Goal: Task Accomplishment & Management: Complete application form

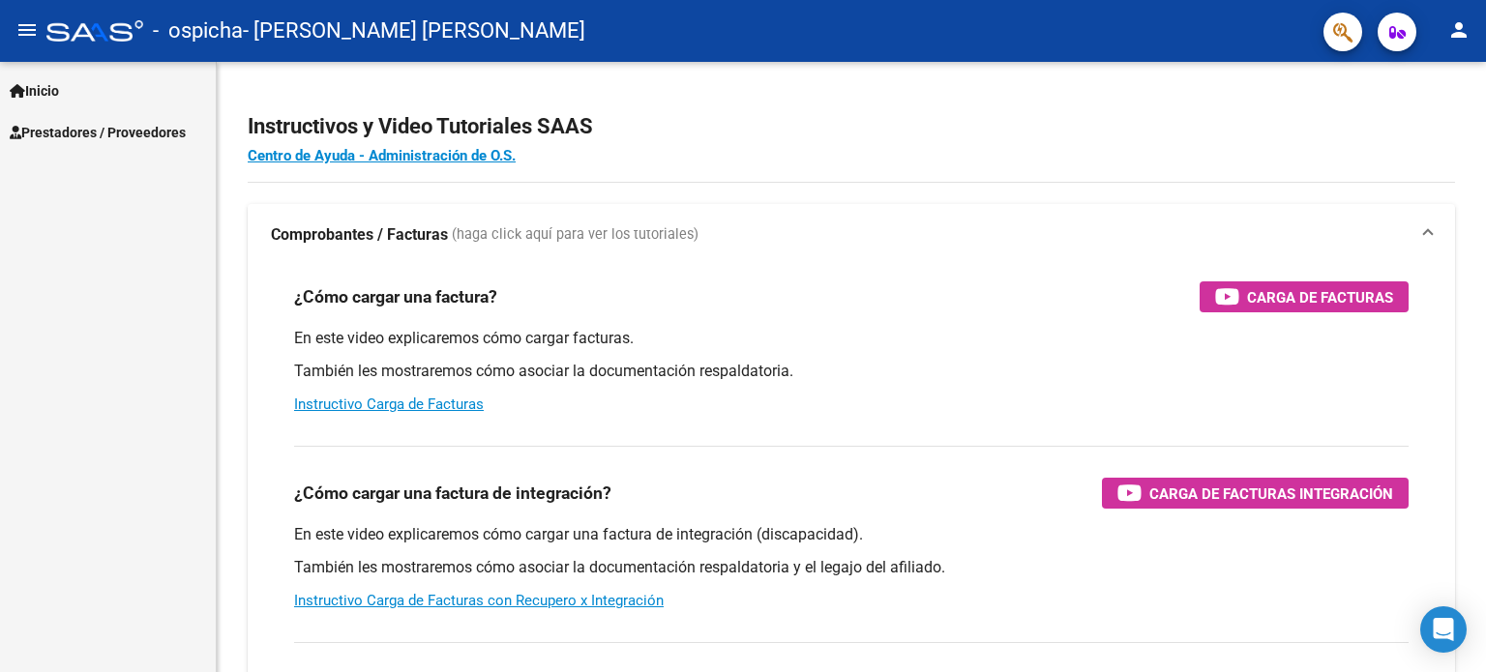
click at [61, 128] on span "Prestadores / Proveedores" at bounding box center [98, 132] width 176 height 21
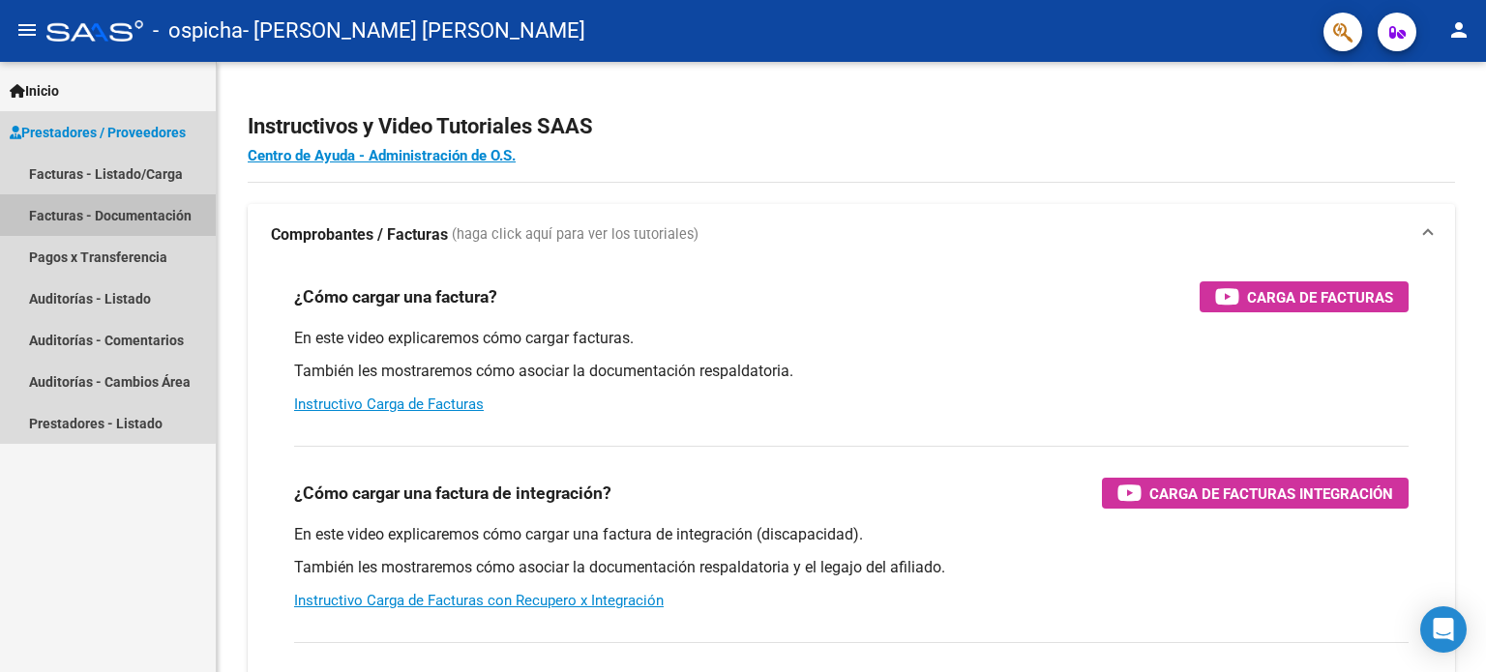
click at [82, 216] on link "Facturas - Documentación" at bounding box center [108, 215] width 216 height 42
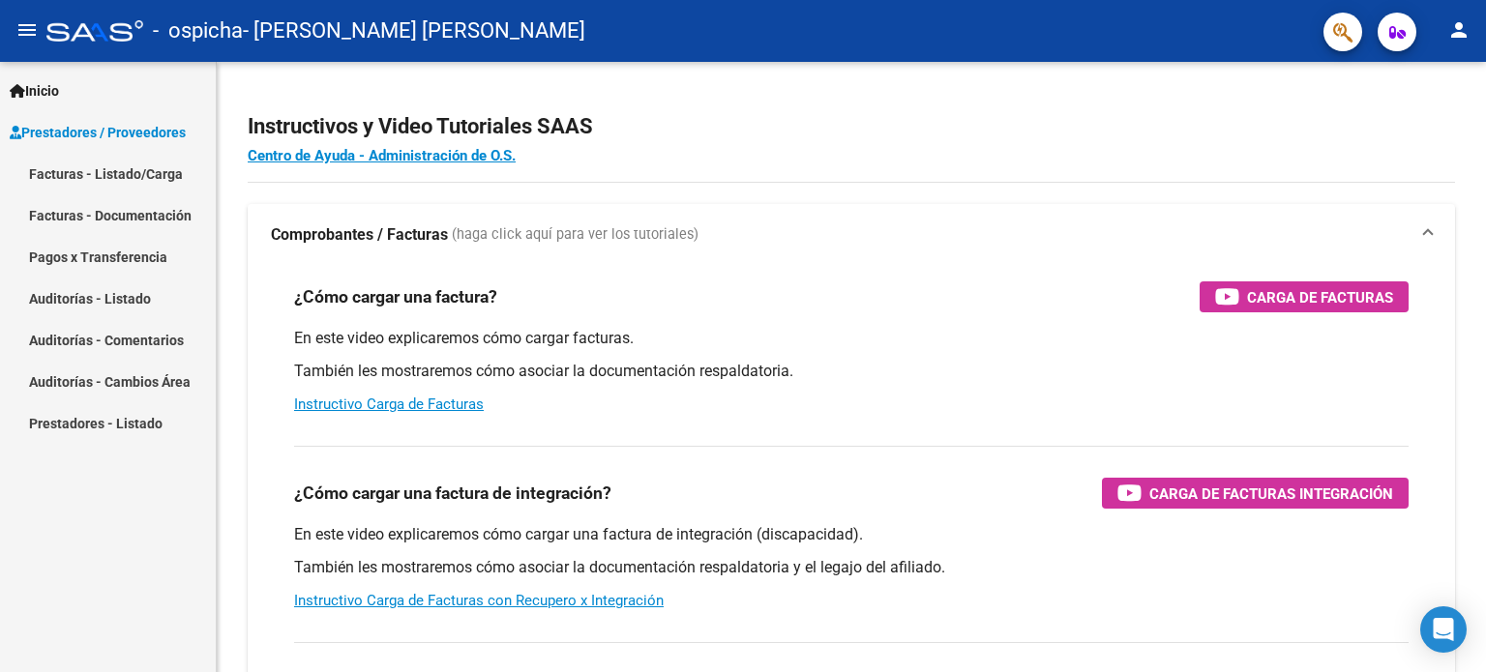
click at [91, 173] on link "Facturas - Listado/Carga" at bounding box center [108, 174] width 216 height 42
click at [112, 165] on link "Facturas - Listado/Carga" at bounding box center [108, 174] width 216 height 42
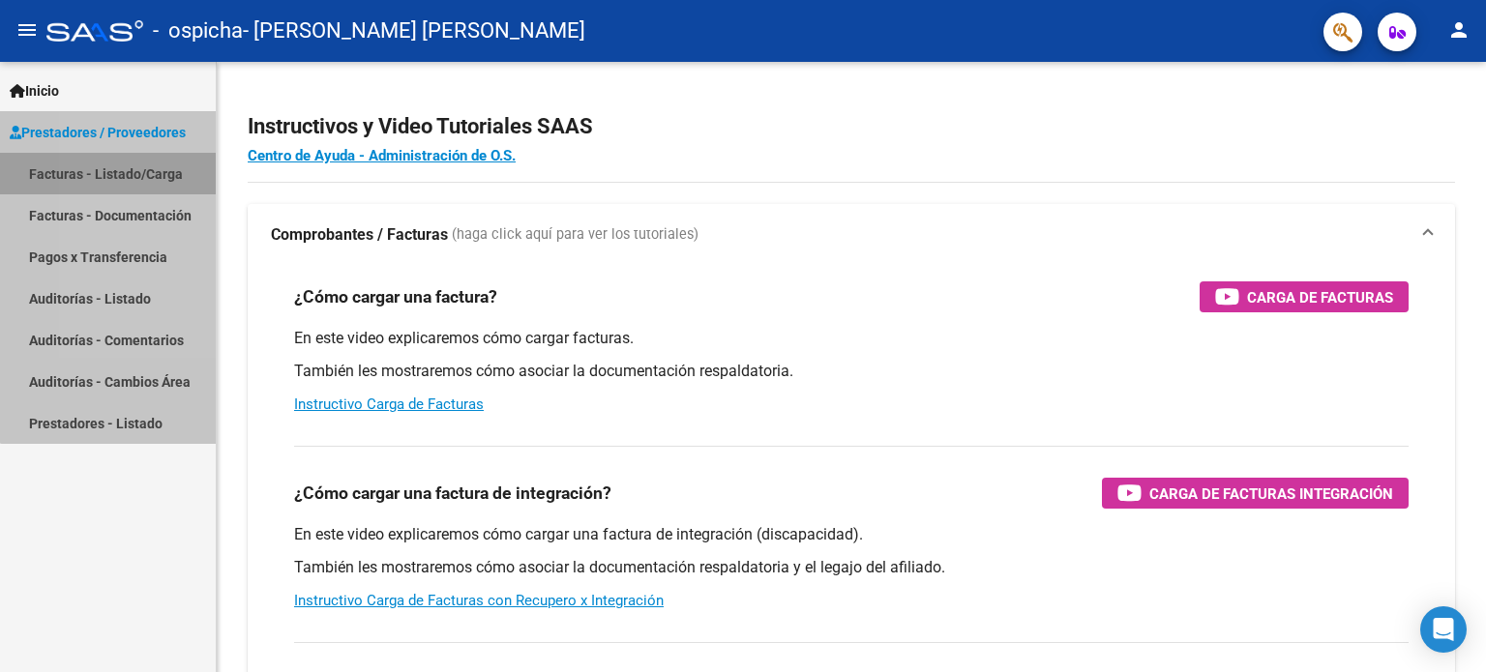
click at [112, 165] on link "Facturas - Listado/Carga" at bounding box center [108, 174] width 216 height 42
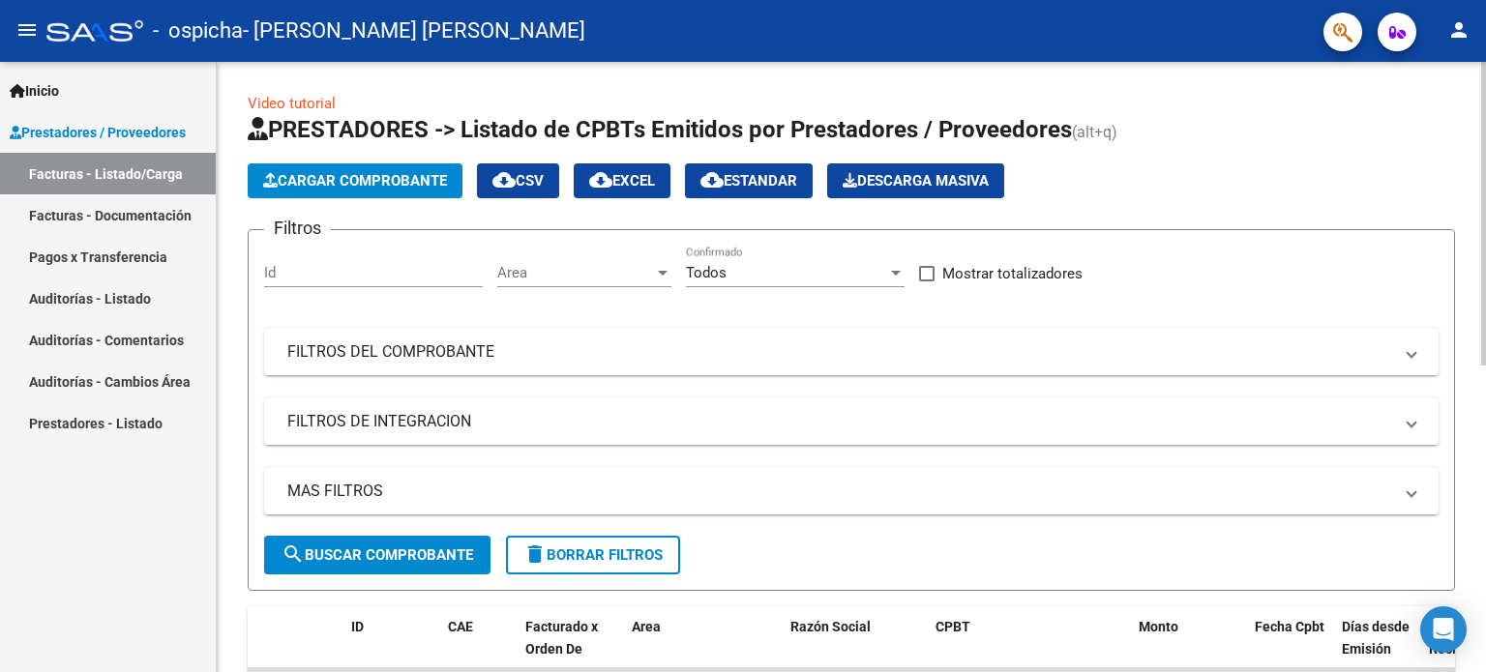
click at [393, 173] on span "Cargar Comprobante" at bounding box center [355, 180] width 184 height 17
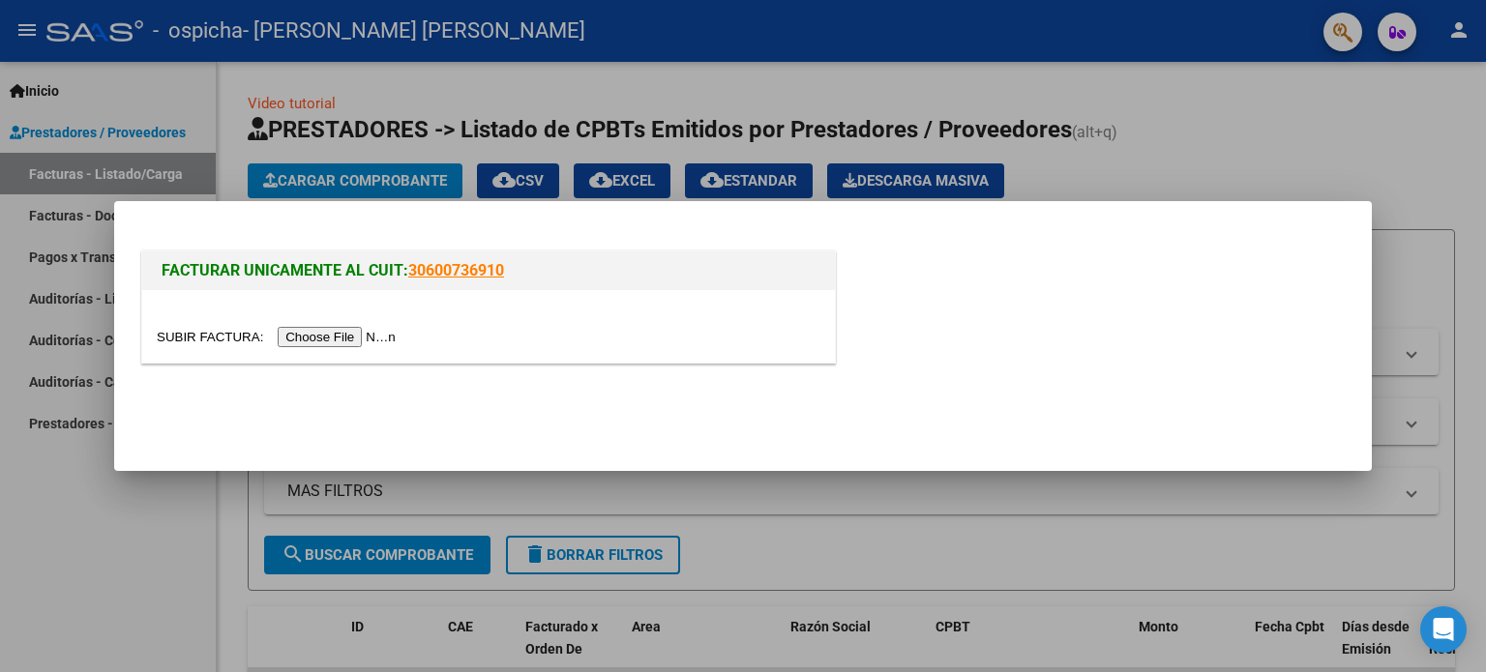
click at [373, 332] on input "file" at bounding box center [279, 337] width 245 height 20
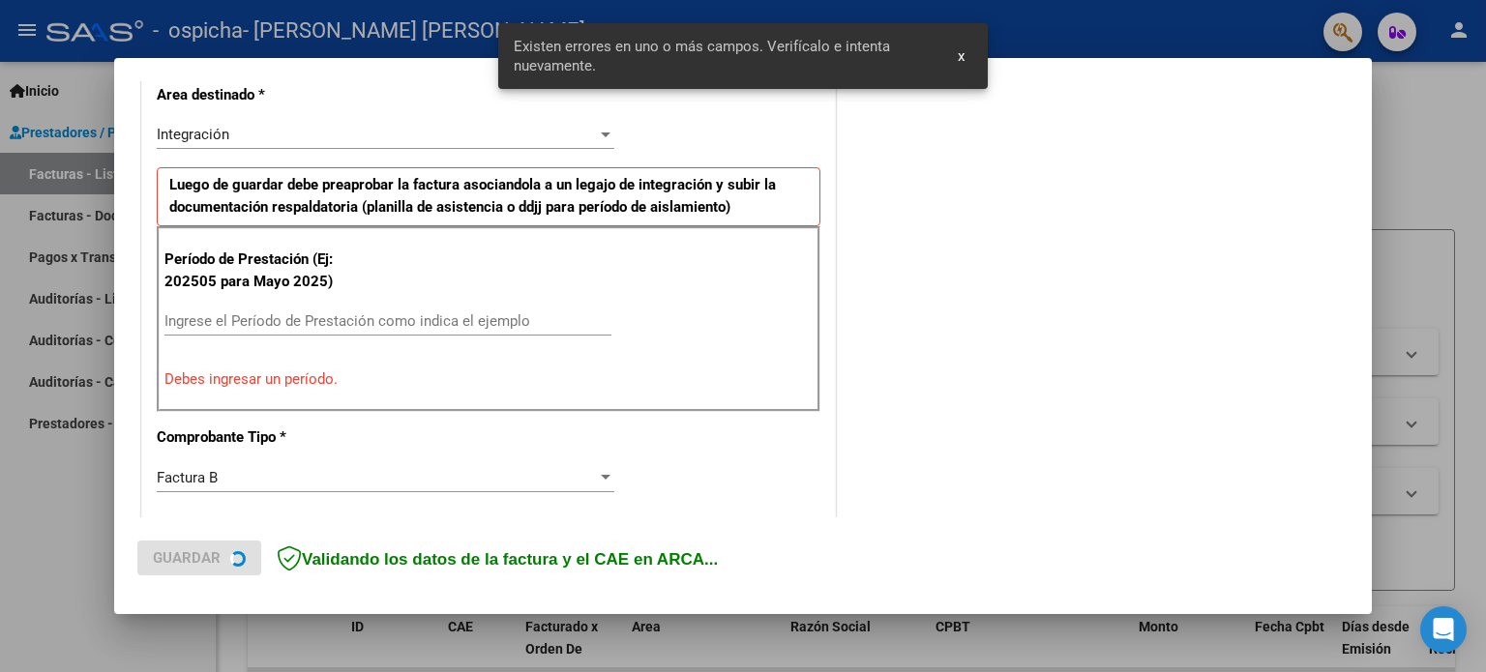
scroll to position [453, 0]
click at [255, 313] on input "Ingrese el Período de Prestación como indica el ejemplo" at bounding box center [387, 321] width 447 height 17
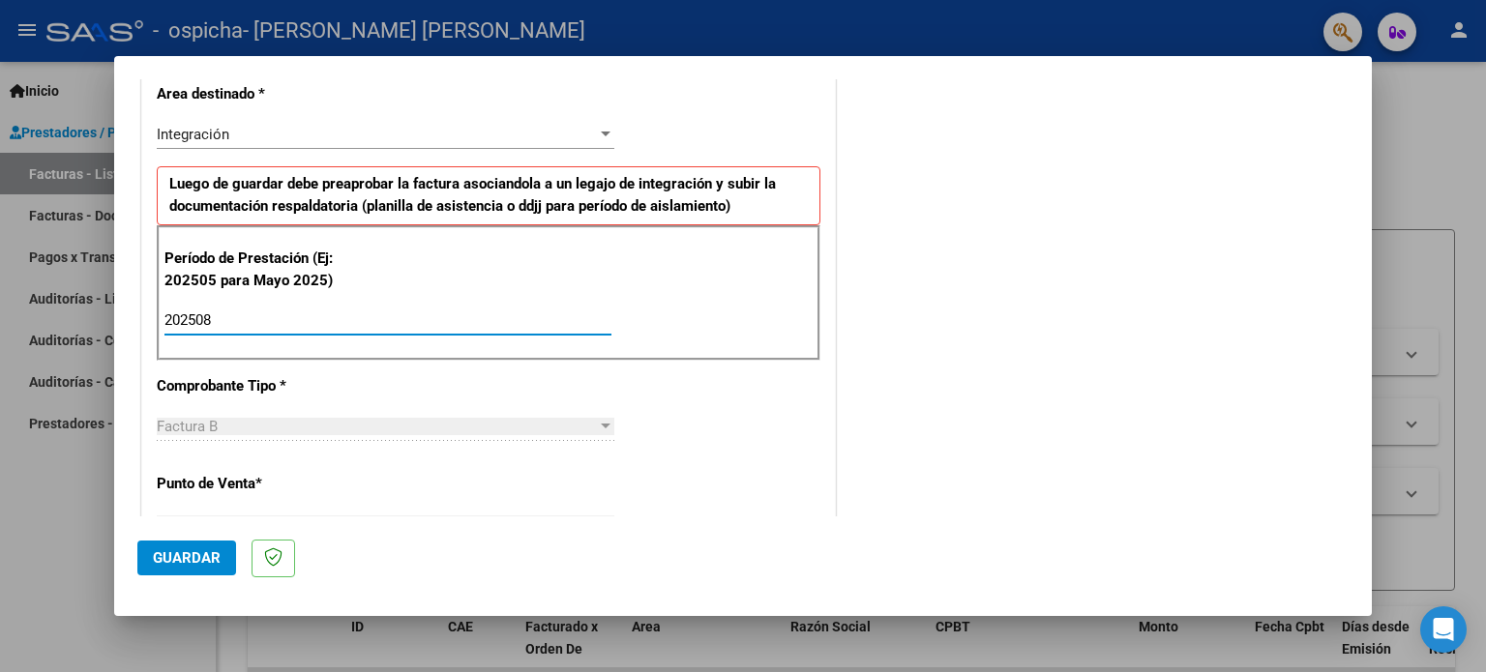
type input "202508"
click at [287, 421] on div "Factura B" at bounding box center [377, 426] width 440 height 17
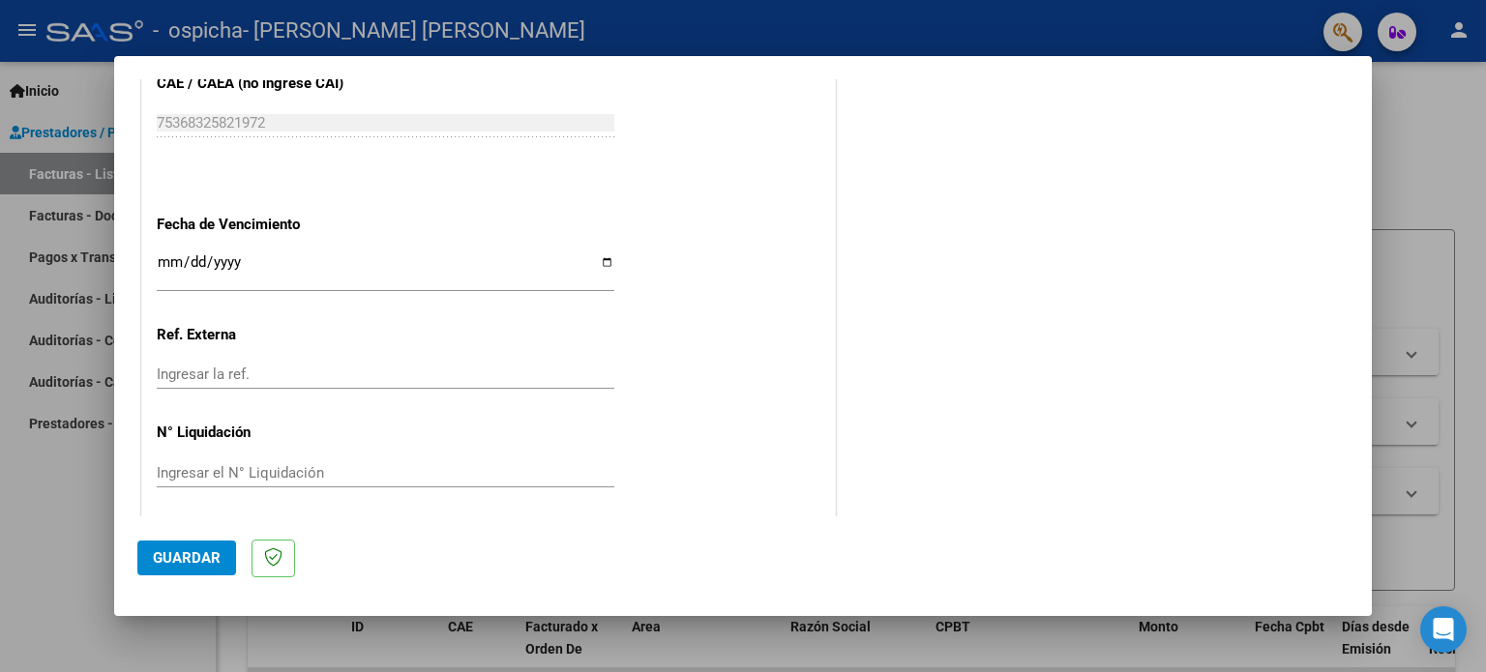
scroll to position [1262, 0]
click at [171, 564] on span "Guardar" at bounding box center [187, 557] width 68 height 17
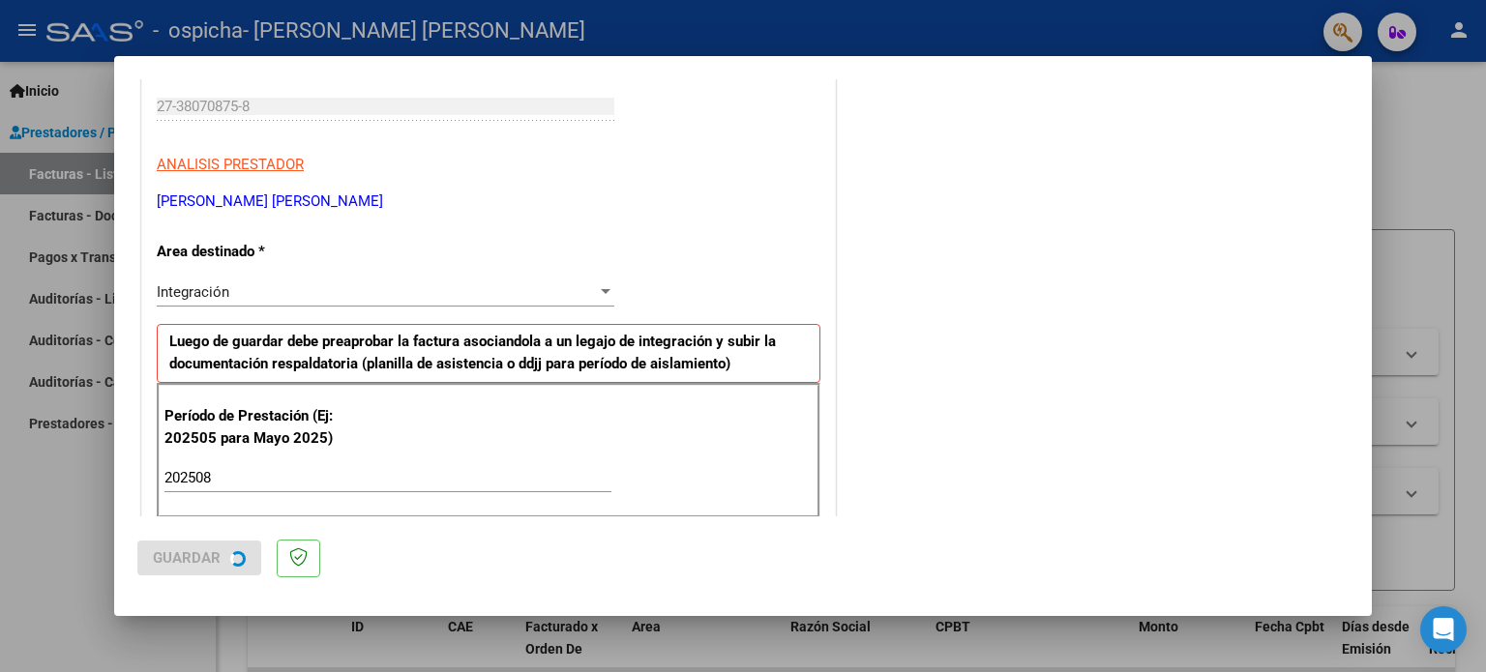
scroll to position [0, 0]
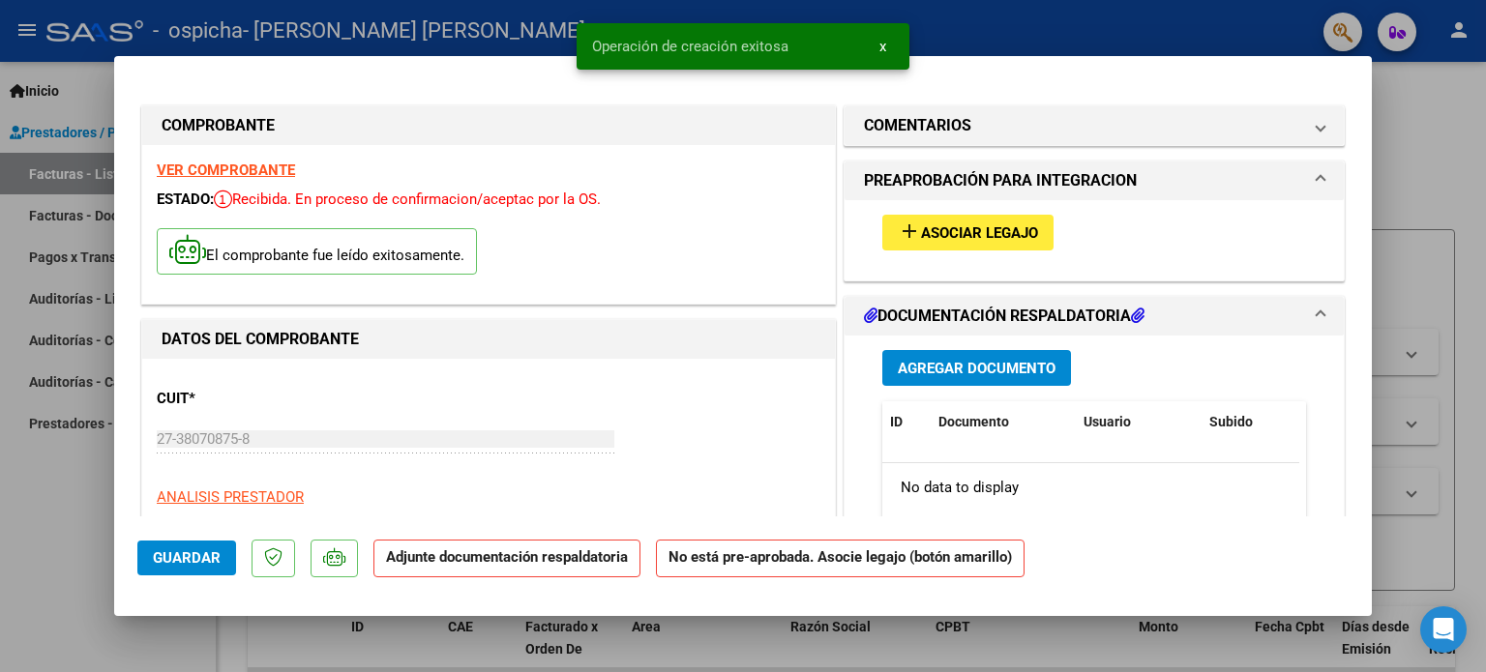
click at [940, 227] on span "Asociar Legajo" at bounding box center [979, 232] width 117 height 17
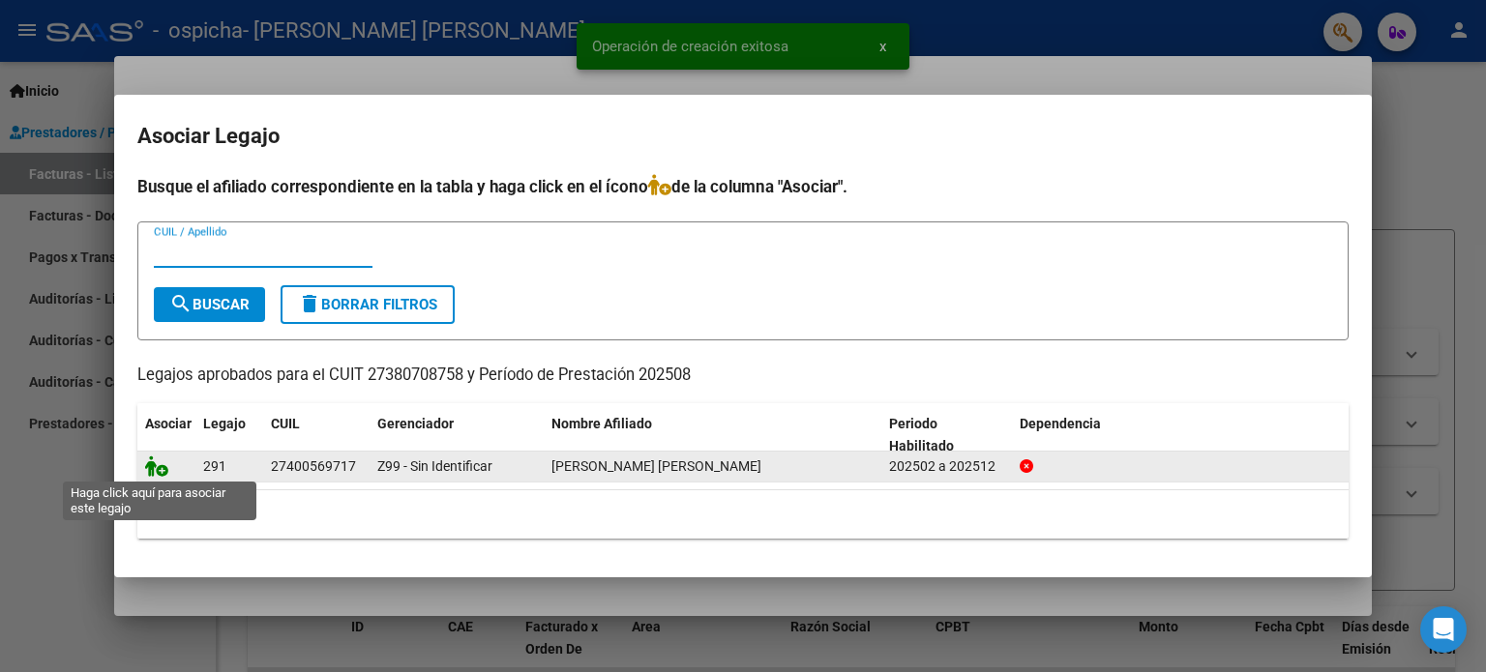
click at [162, 471] on icon at bounding box center [156, 466] width 23 height 21
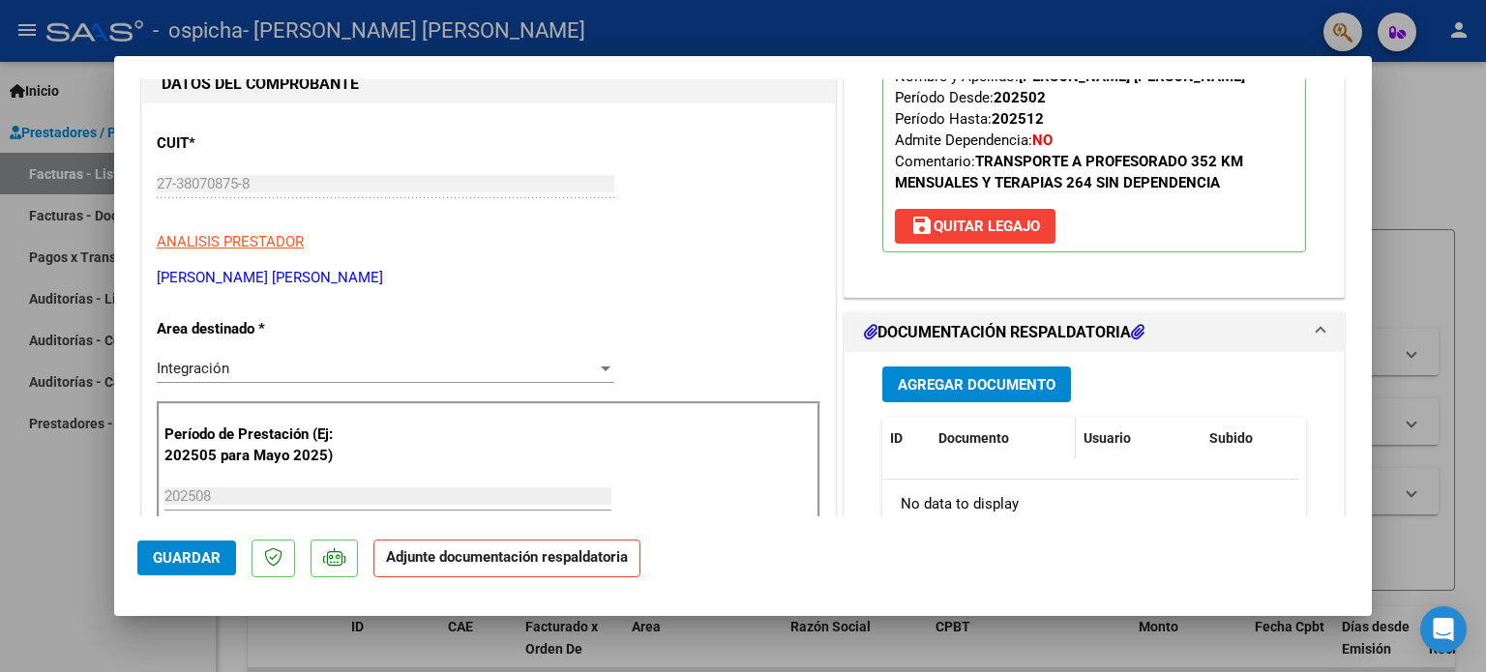
scroll to position [290, 0]
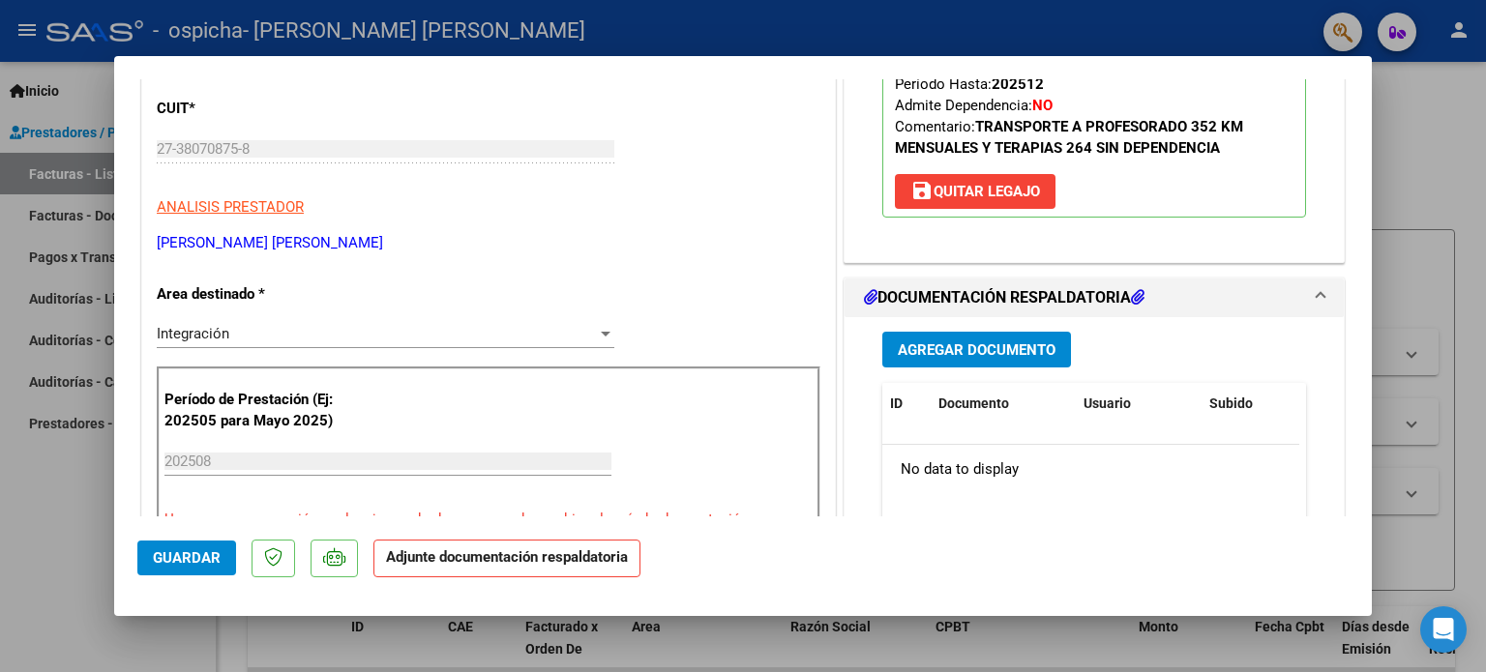
click at [986, 346] on span "Agregar Documento" at bounding box center [977, 349] width 158 height 17
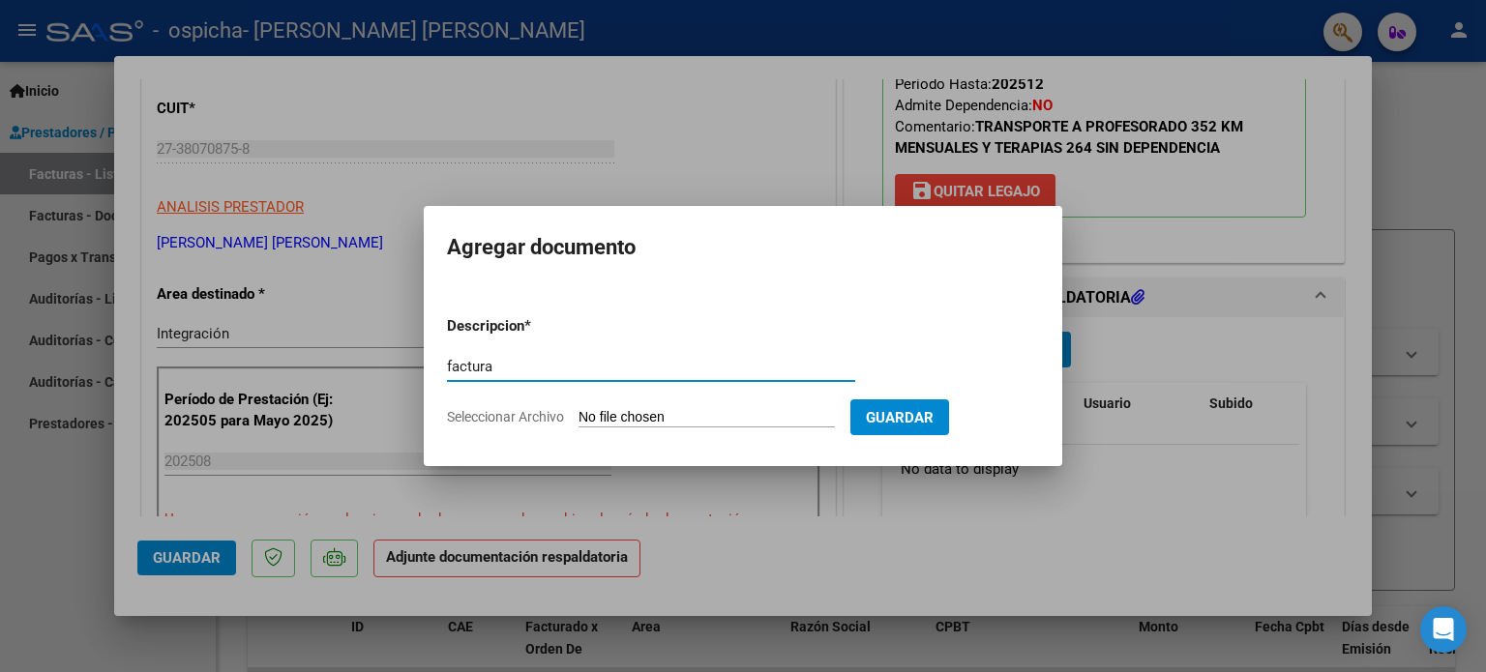
type input "factura"
click at [626, 416] on input "Seleccionar Archivo" at bounding box center [706, 418] width 256 height 18
type input "C:\fakepath\27380708758_006_00002_00000655.pdf"
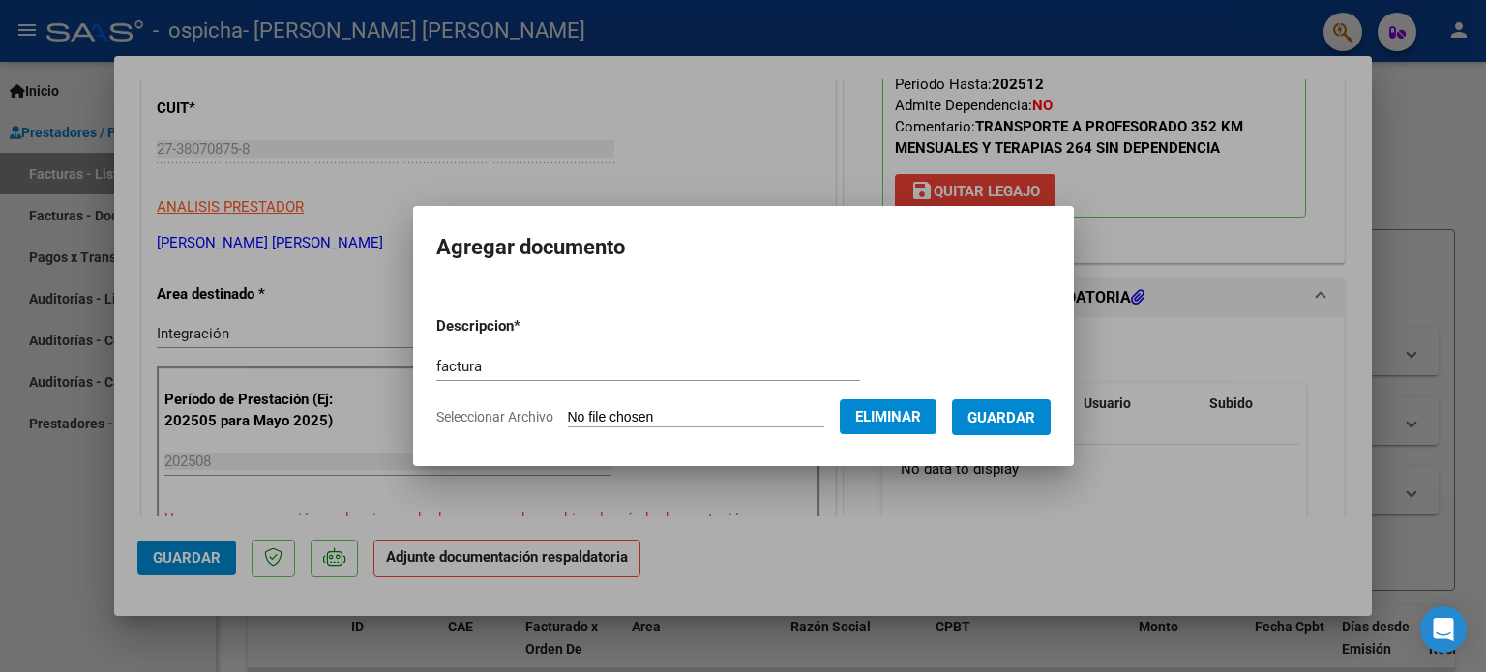
click at [1012, 399] on button "Guardar" at bounding box center [1001, 417] width 99 height 36
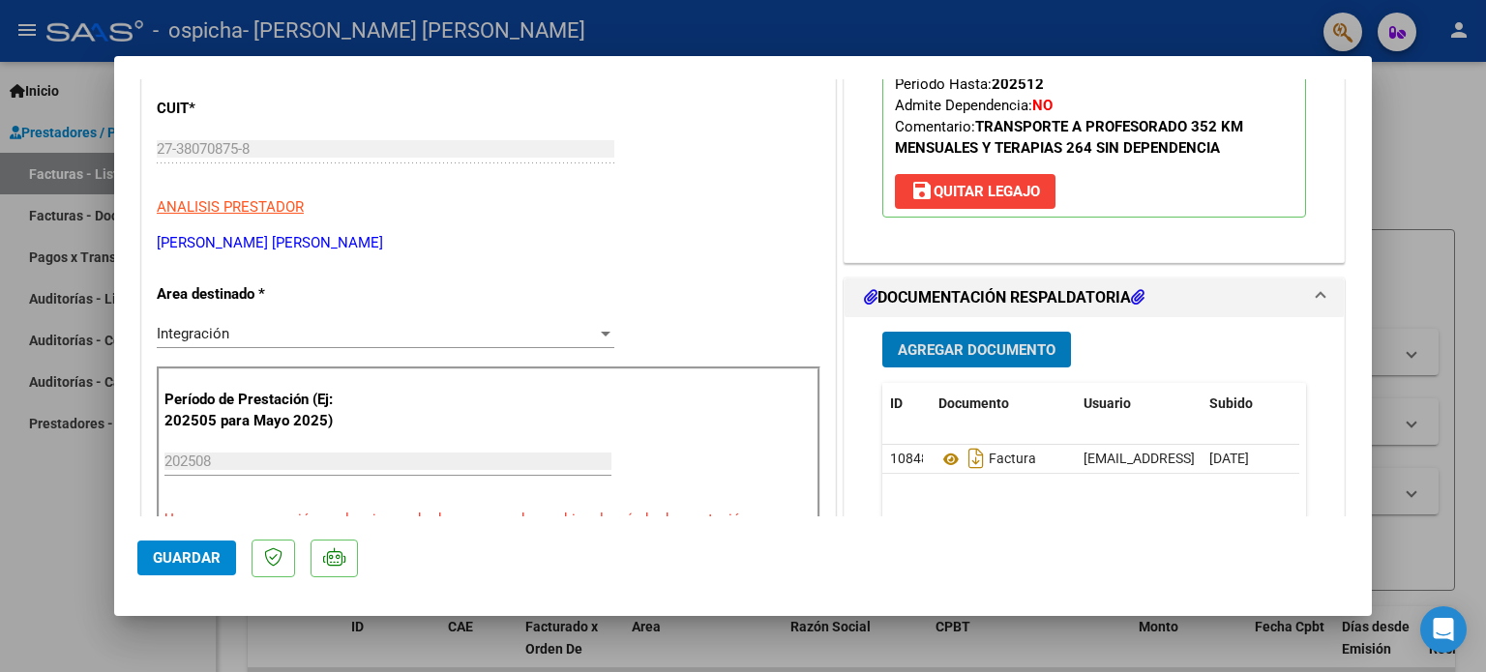
click at [958, 354] on span "Agregar Documento" at bounding box center [977, 349] width 158 height 17
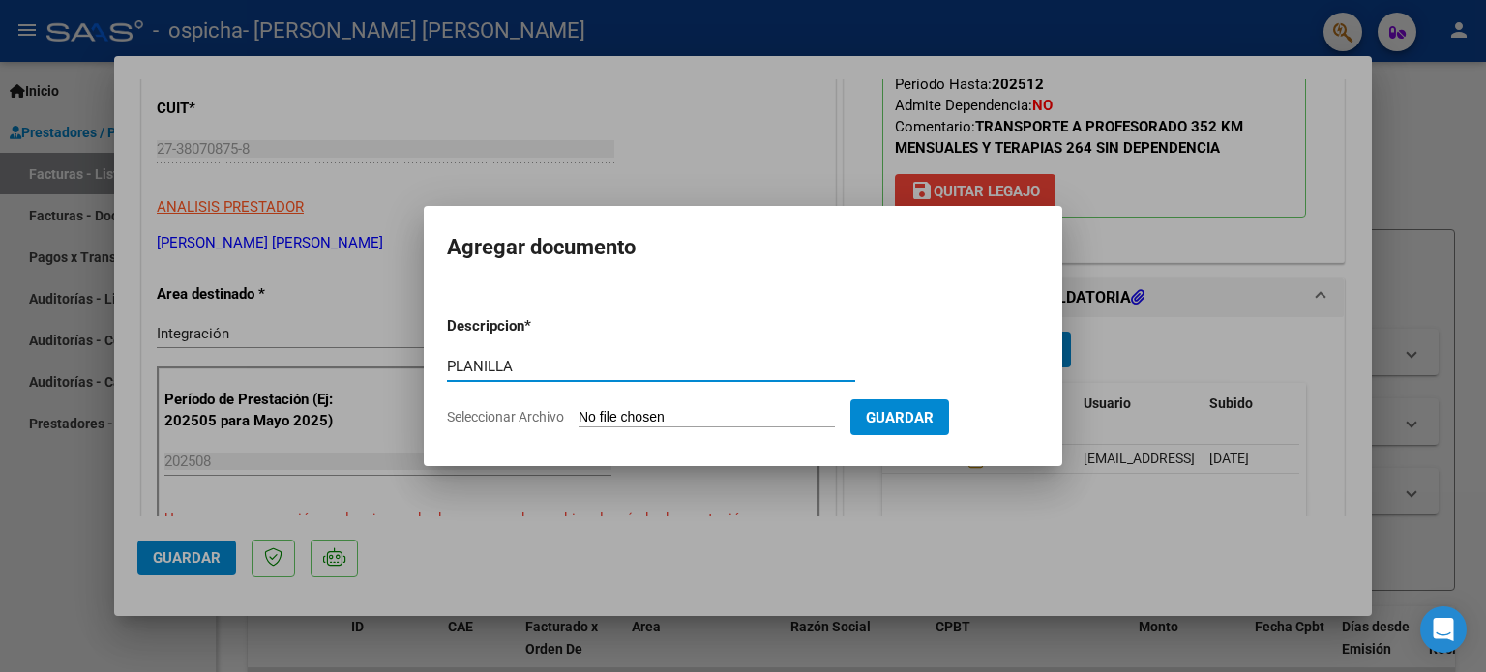
type input "PLANILLA"
click at [604, 417] on input "Seleccionar Archivo" at bounding box center [706, 418] width 256 height 18
type input "C:\fakepath\[PERSON_NAME] TERAPIAS.pdf"
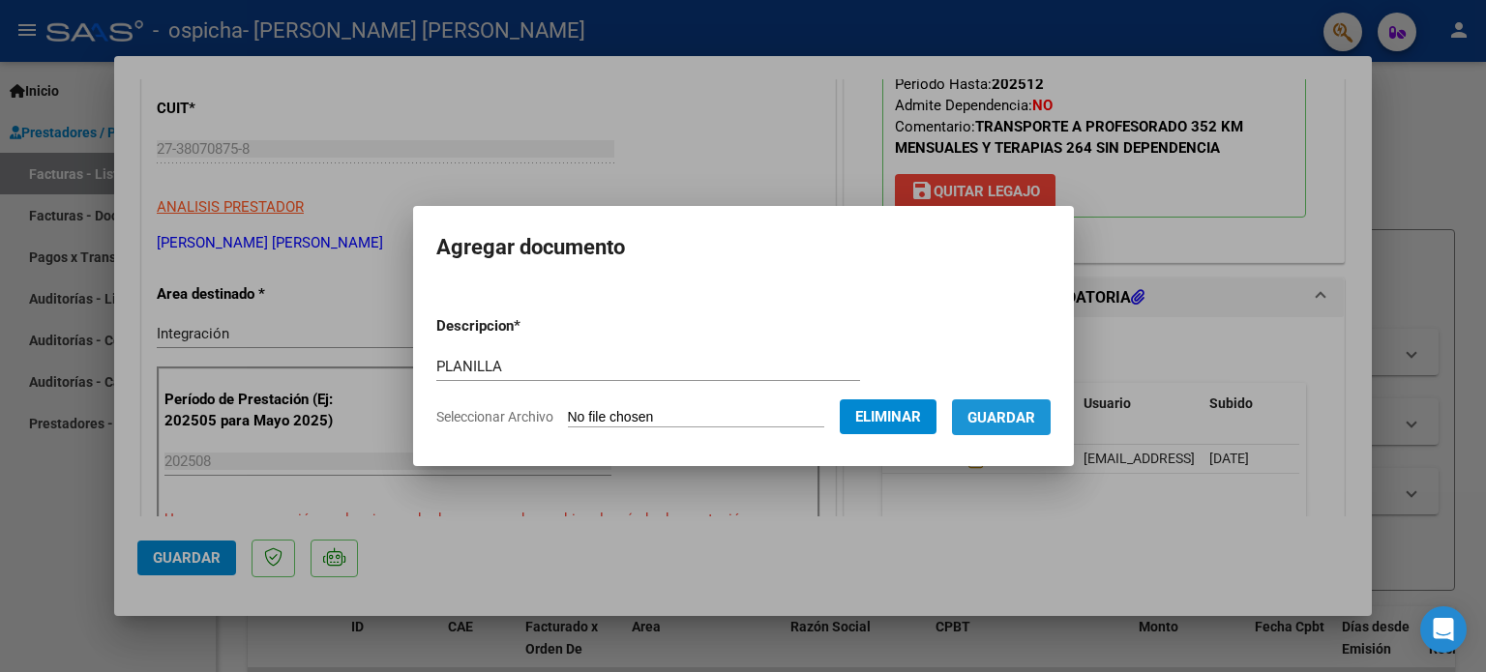
click at [1033, 416] on span "Guardar" at bounding box center [1001, 417] width 68 height 17
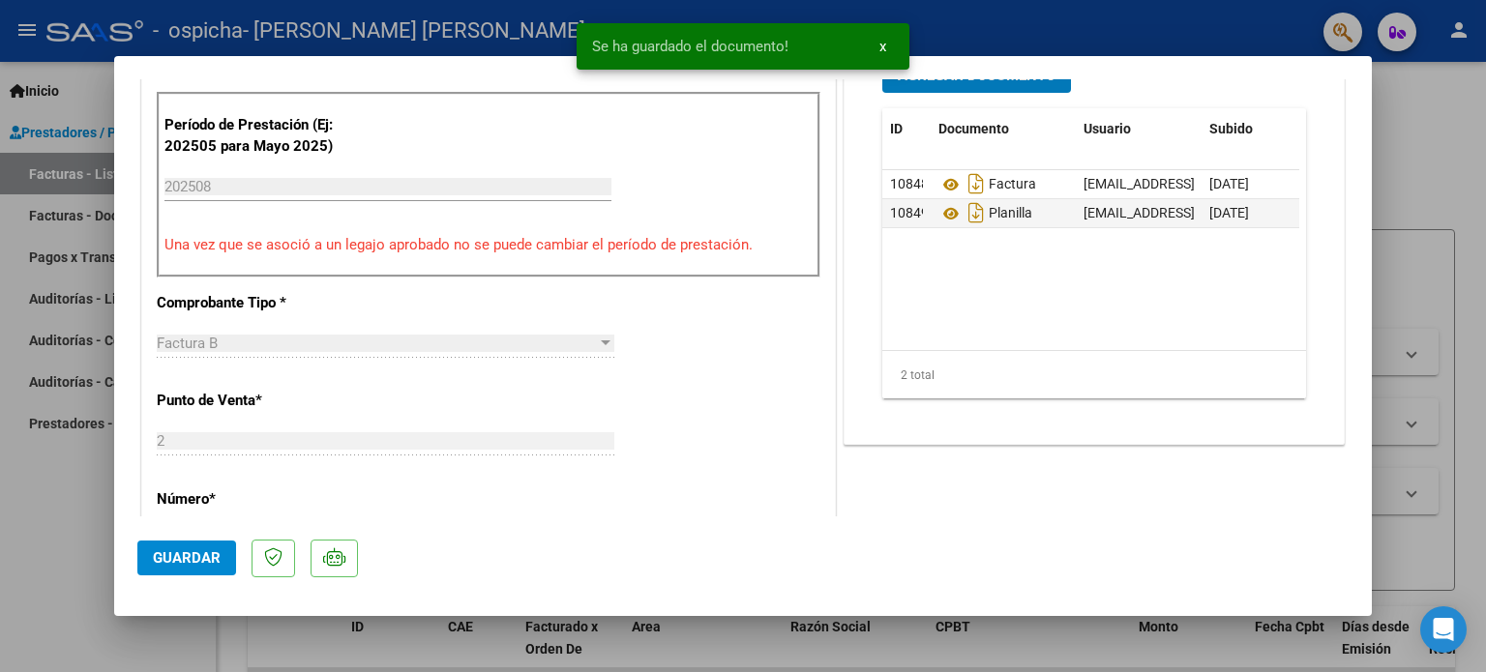
scroll to position [580, 0]
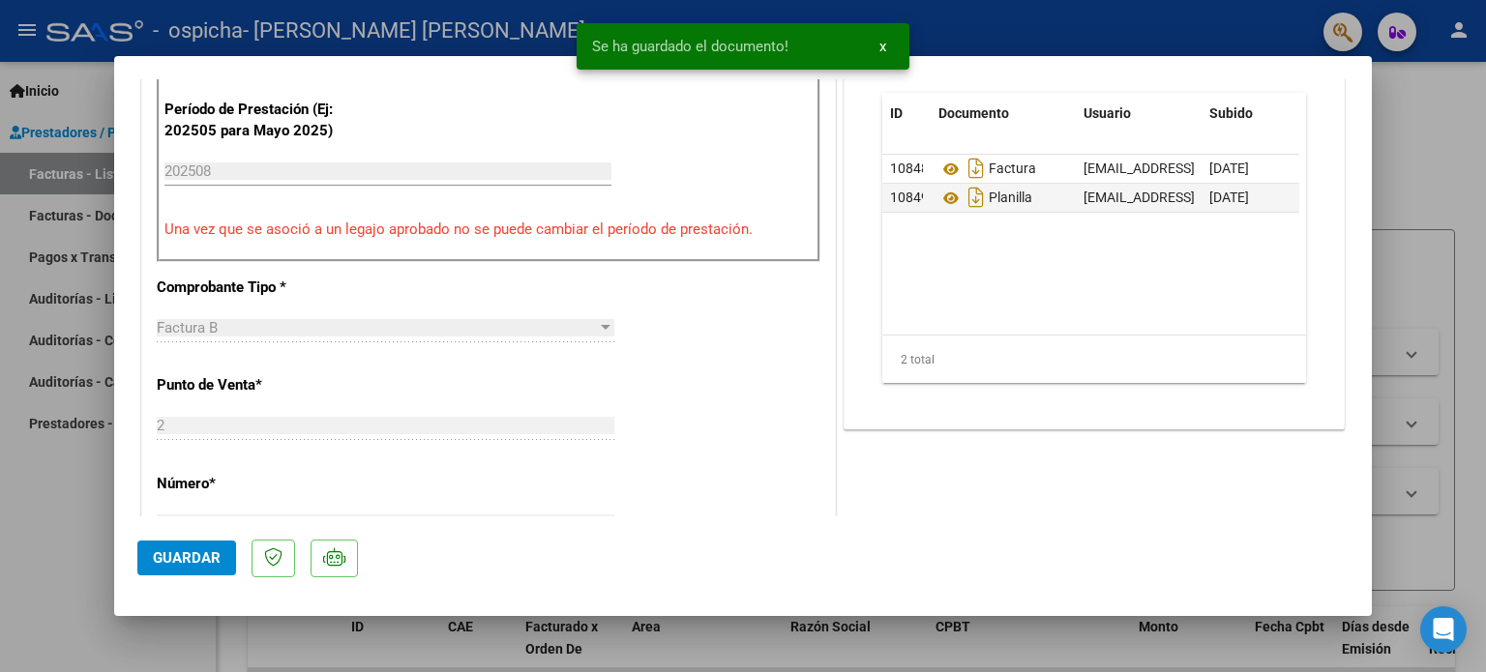
click at [179, 547] on button "Guardar" at bounding box center [186, 558] width 99 height 35
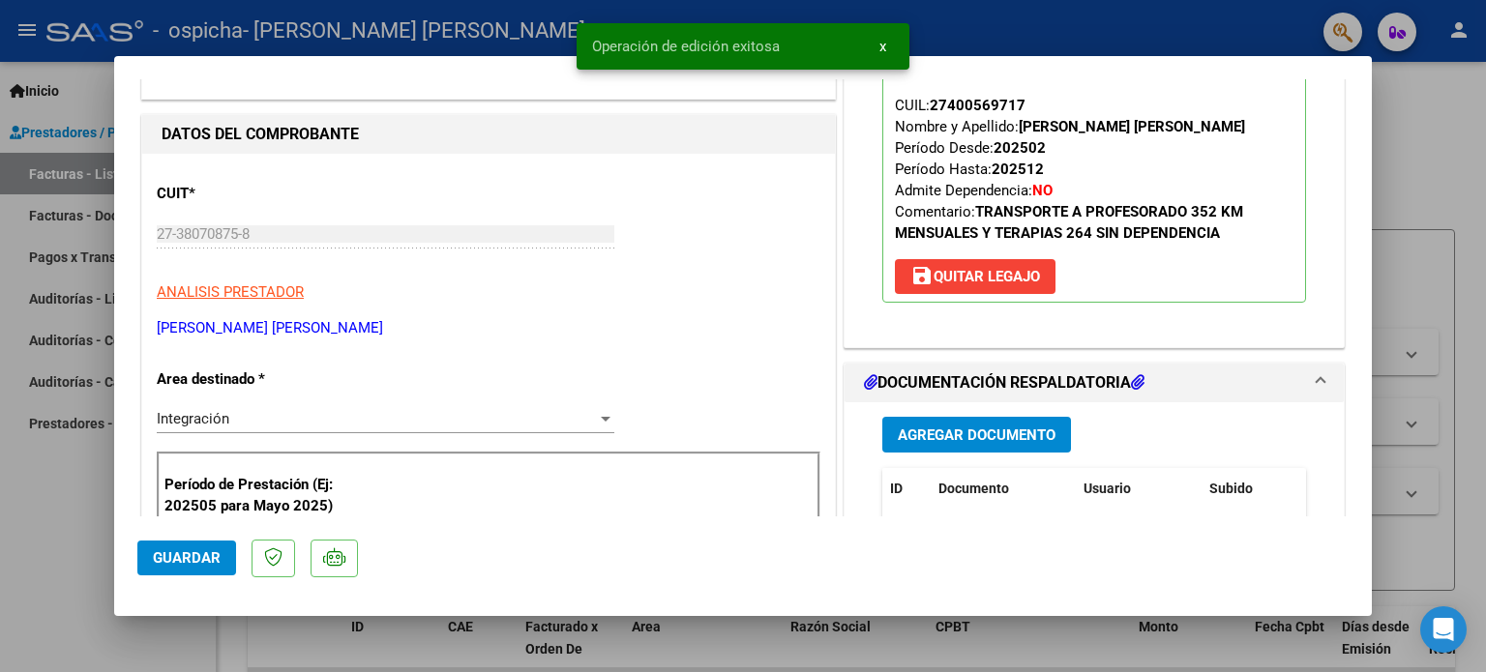
scroll to position [97, 0]
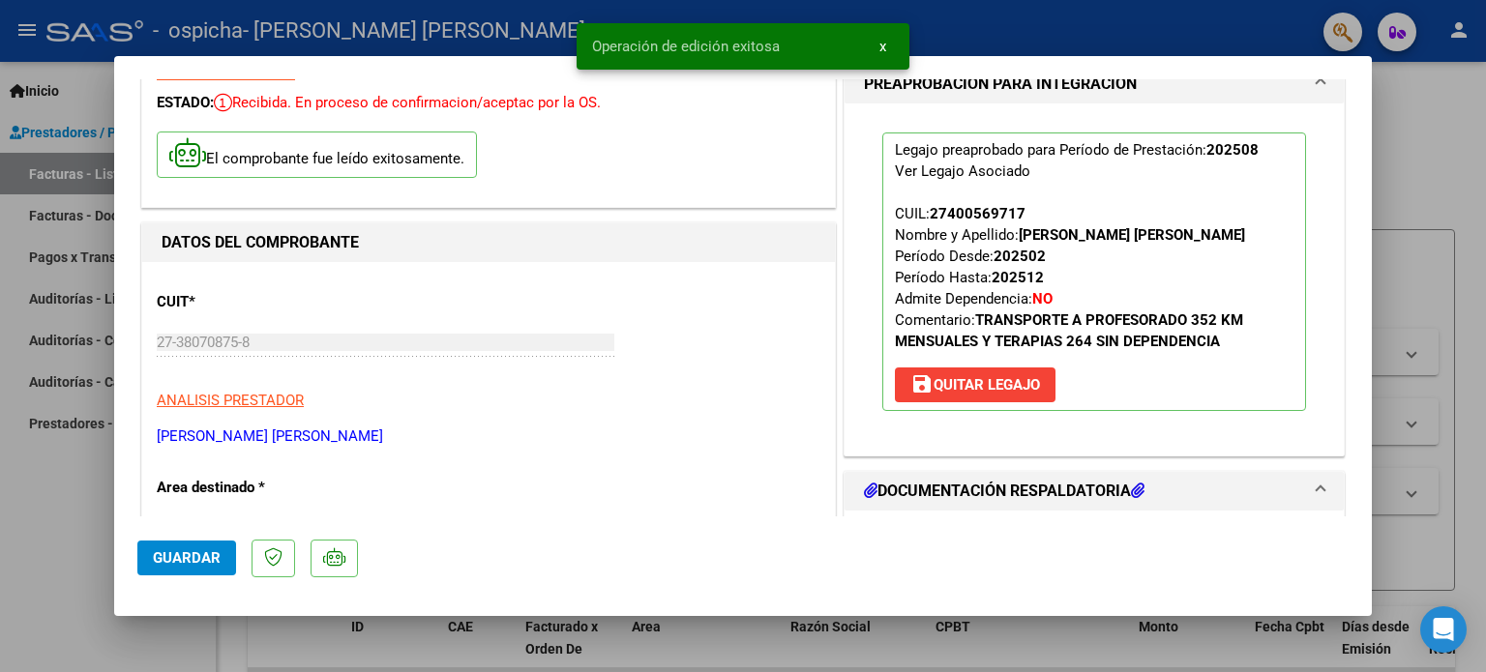
click at [1441, 154] on div at bounding box center [743, 336] width 1486 height 672
type input "$ 0,00"
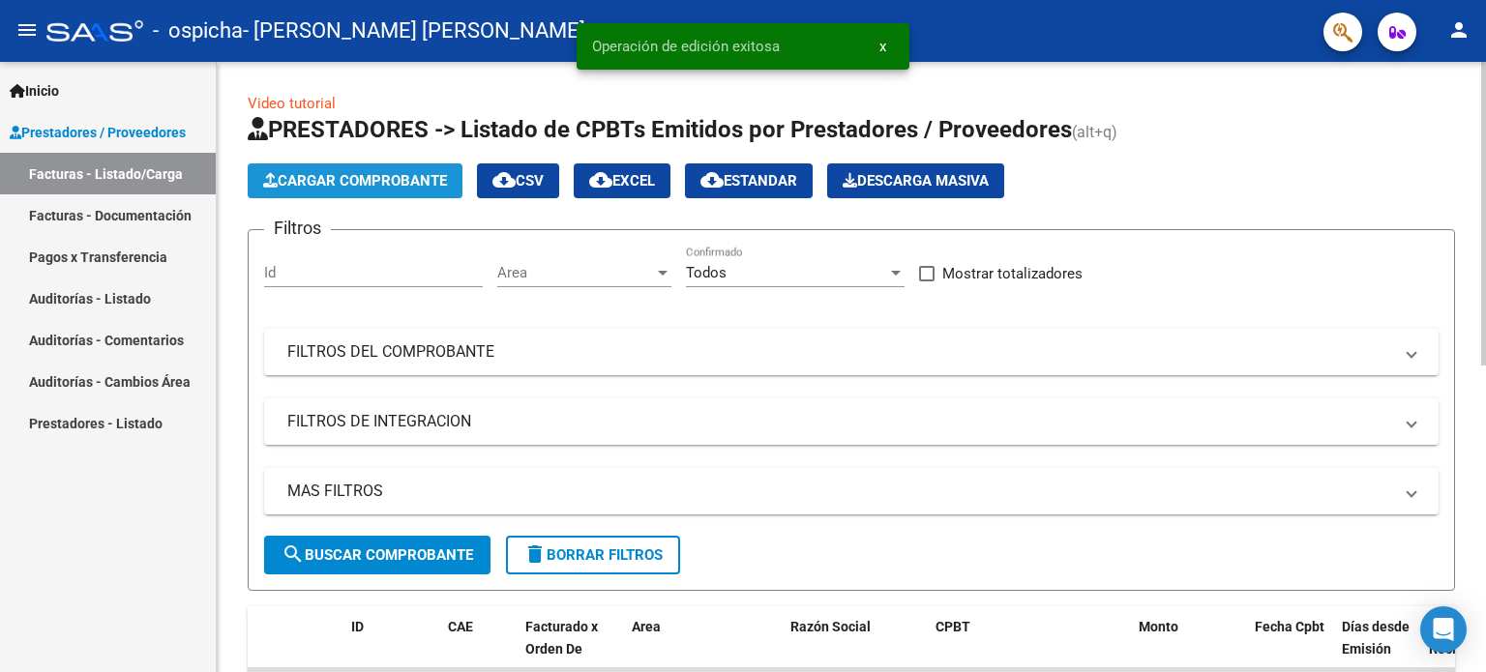
click at [317, 185] on span "Cargar Comprobante" at bounding box center [355, 180] width 184 height 17
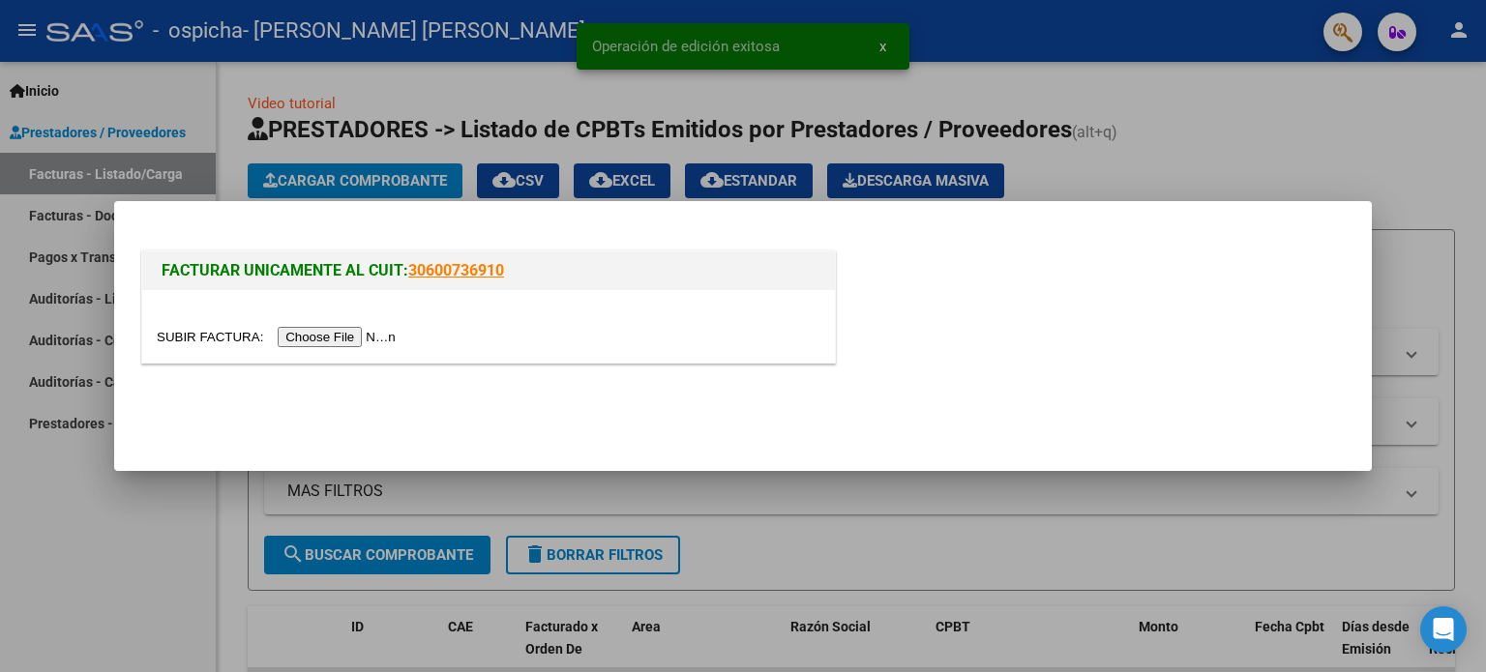
click at [349, 335] on input "file" at bounding box center [279, 337] width 245 height 20
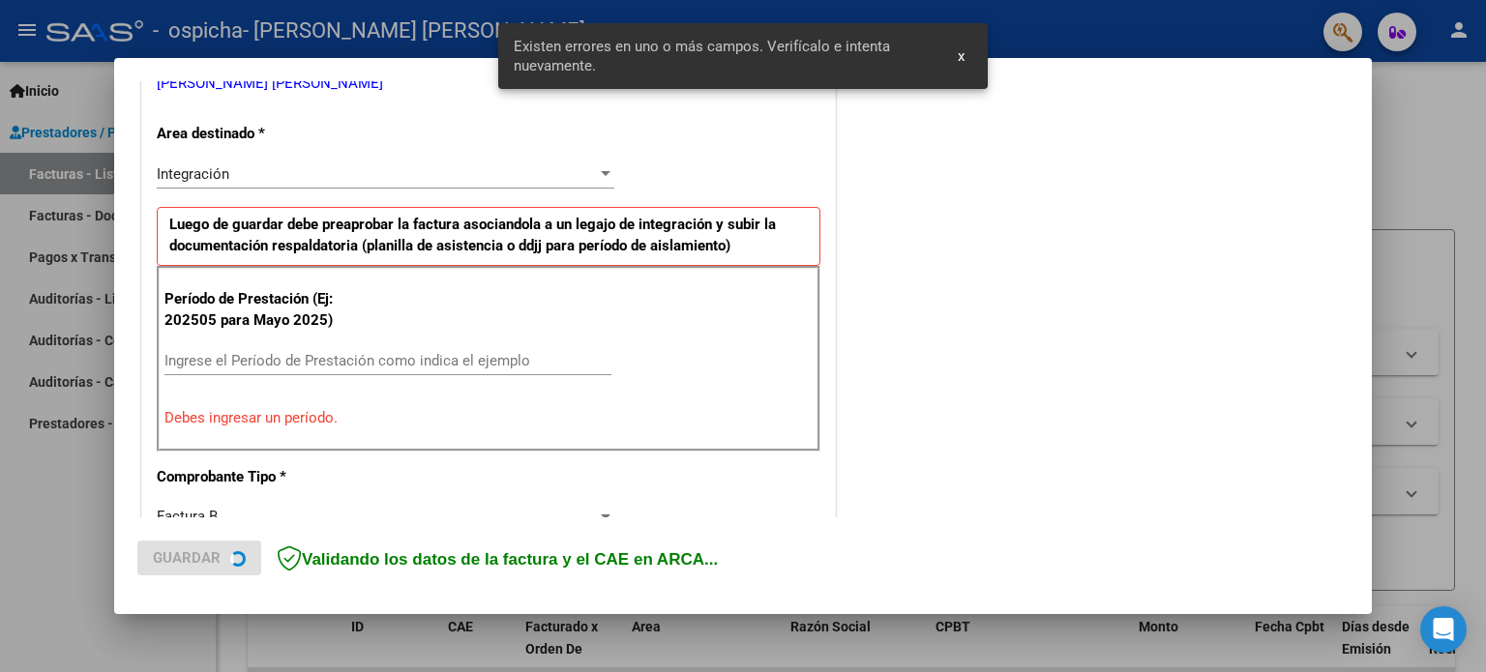
scroll to position [417, 0]
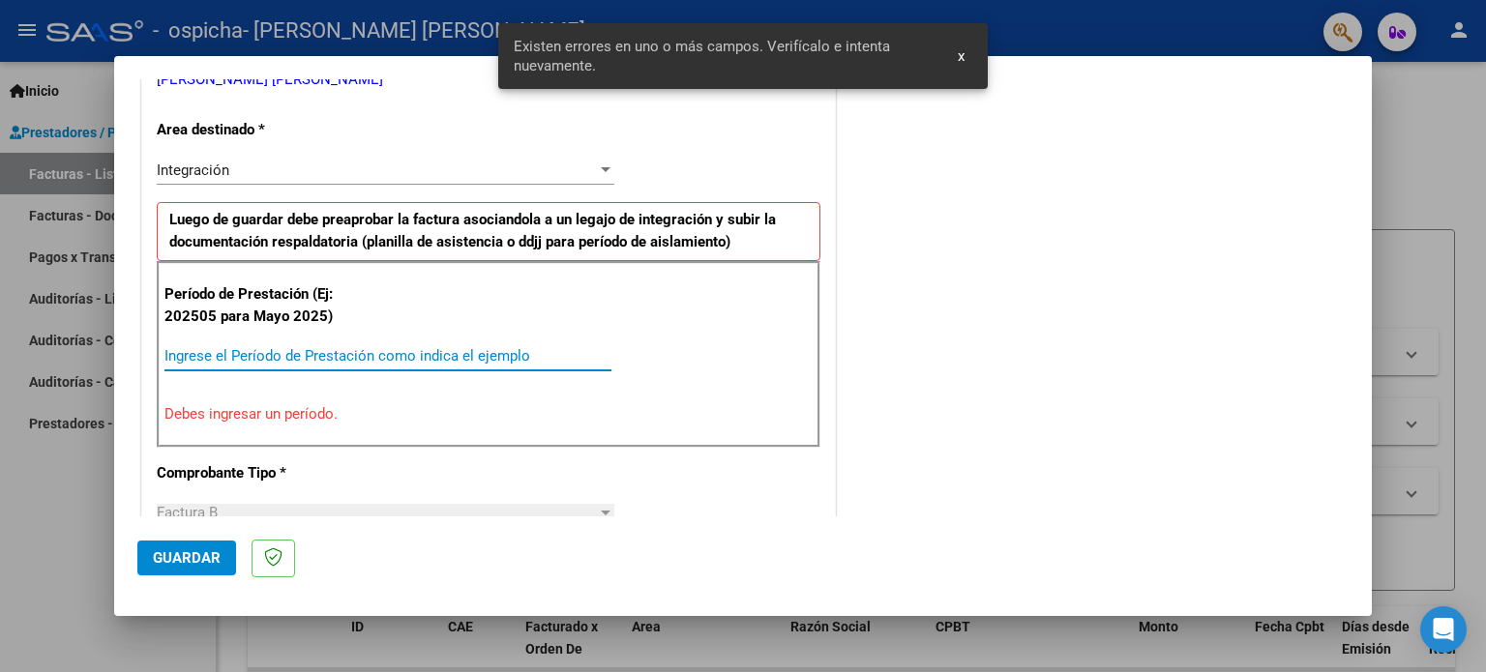
click at [219, 354] on input "Ingrese el Período de Prestación como indica el ejemplo" at bounding box center [387, 355] width 447 height 17
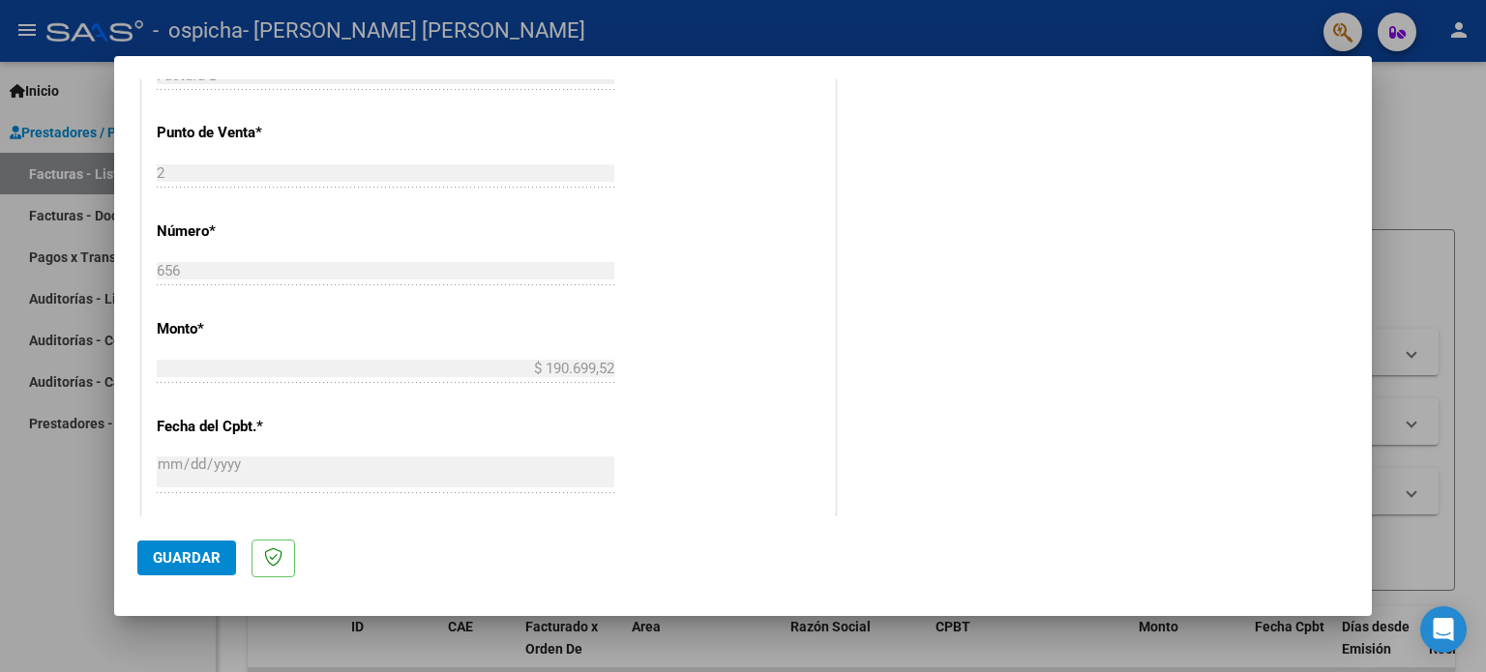
scroll to position [900, 0]
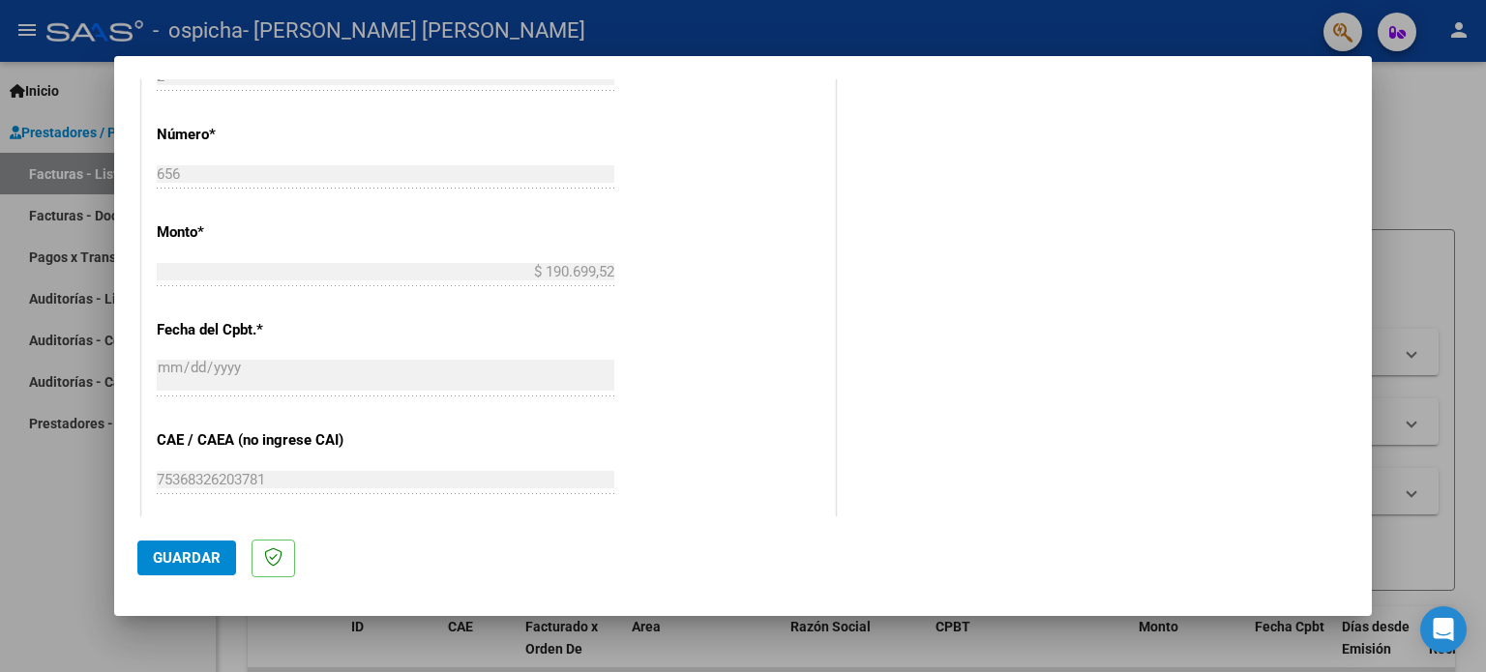
type input "202508"
click at [185, 552] on span "Guardar" at bounding box center [187, 557] width 68 height 17
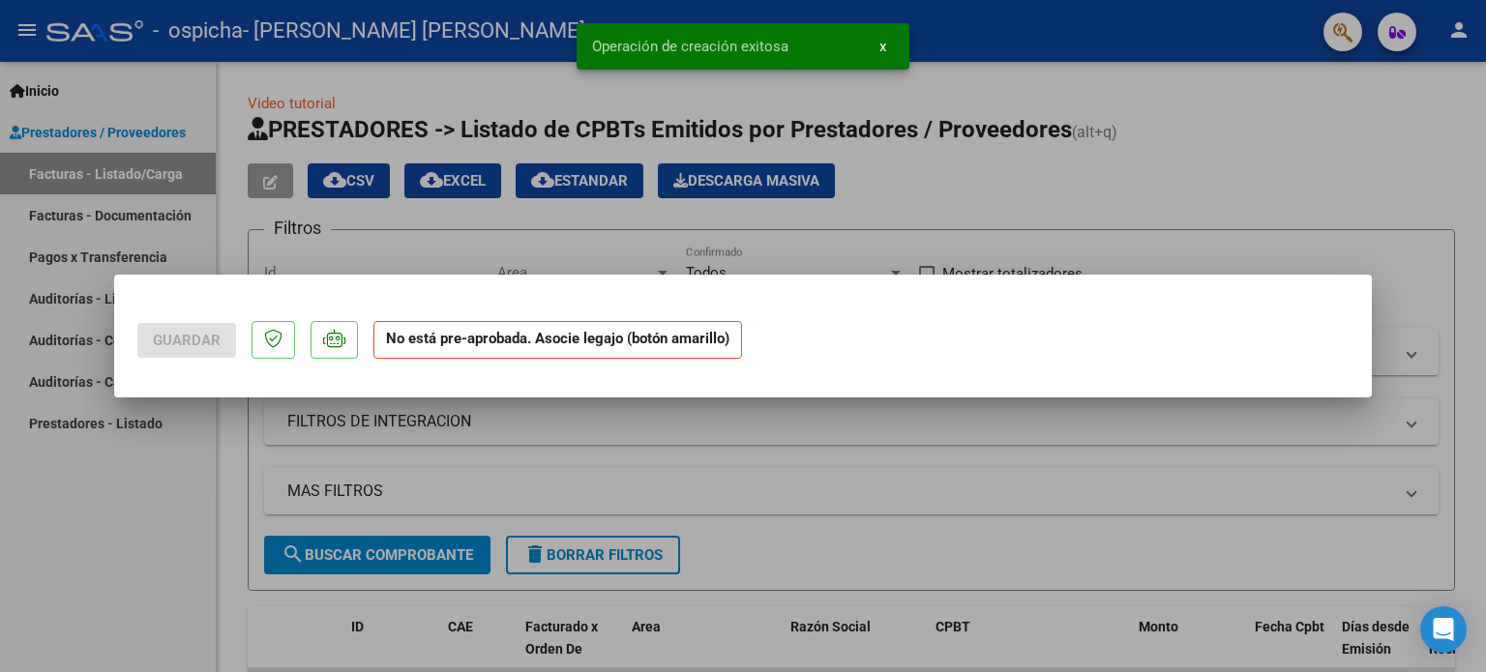
scroll to position [0, 0]
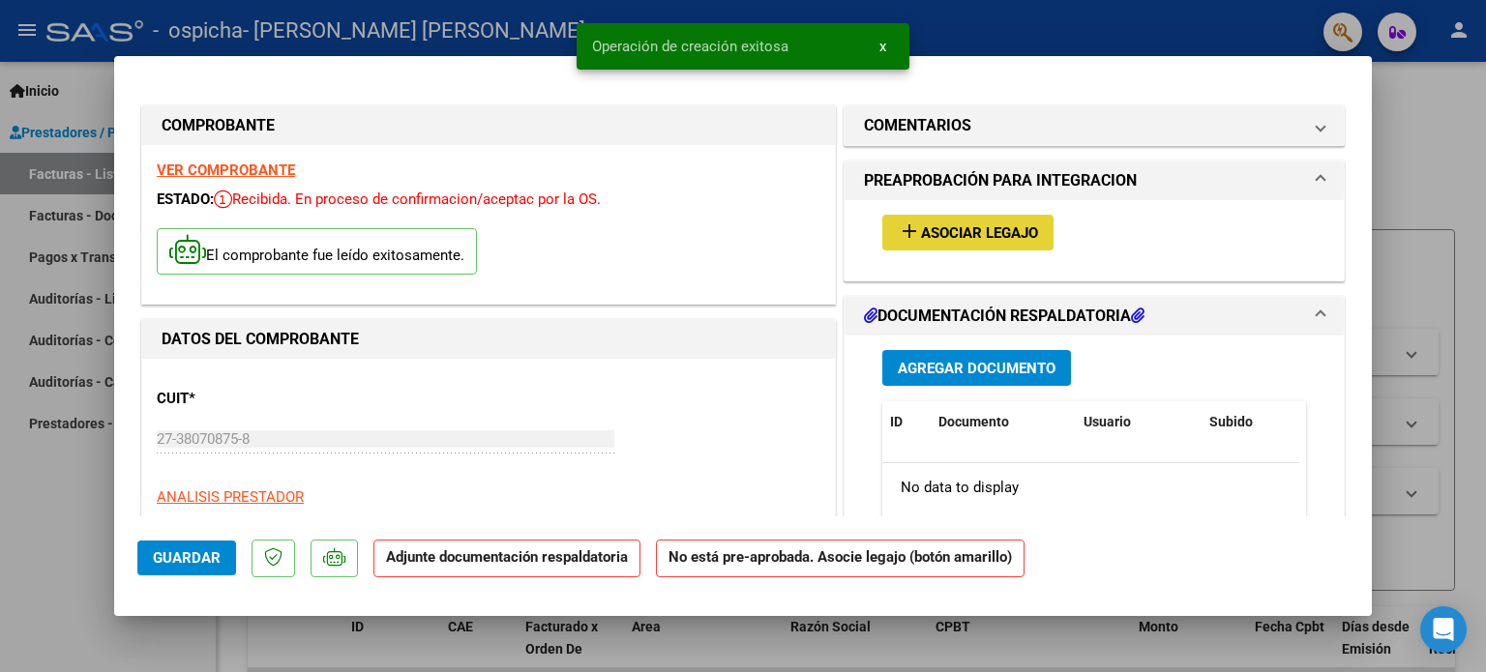
click at [976, 216] on button "add Asociar Legajo" at bounding box center [967, 233] width 171 height 36
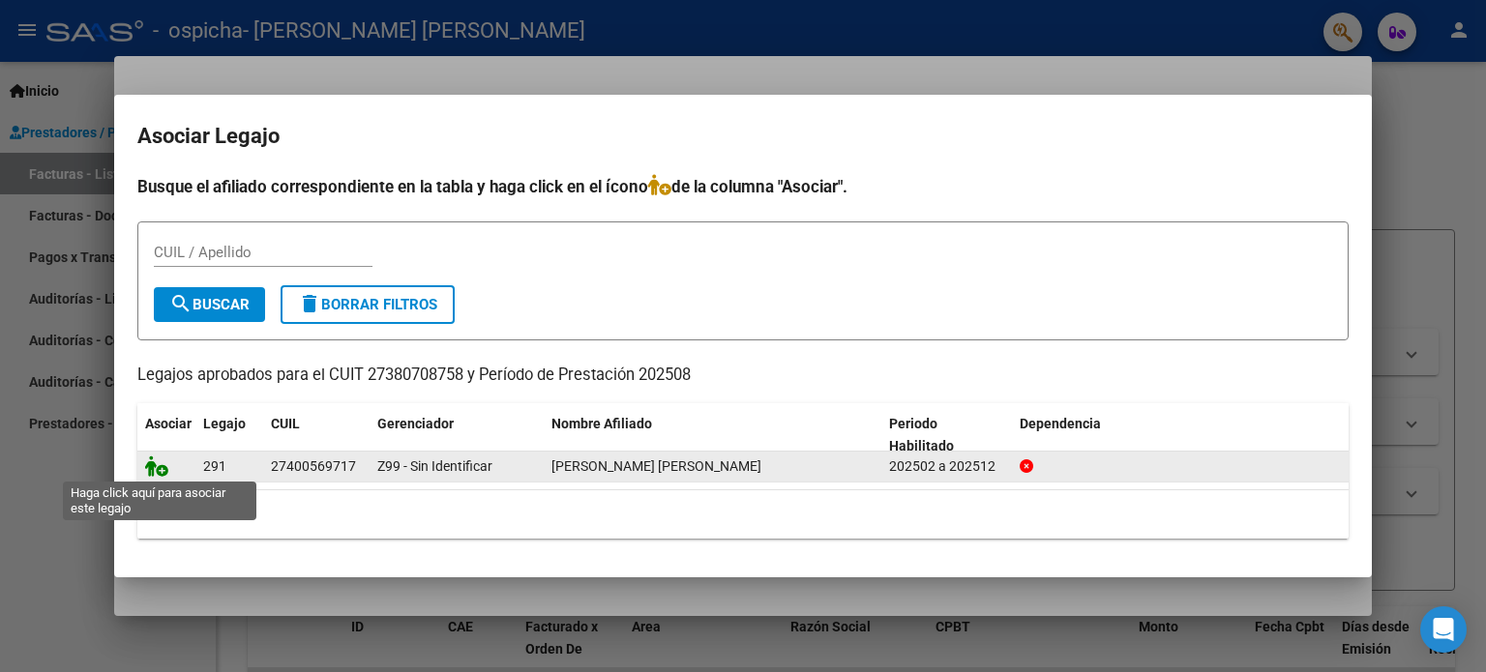
click at [161, 471] on icon at bounding box center [156, 466] width 23 height 21
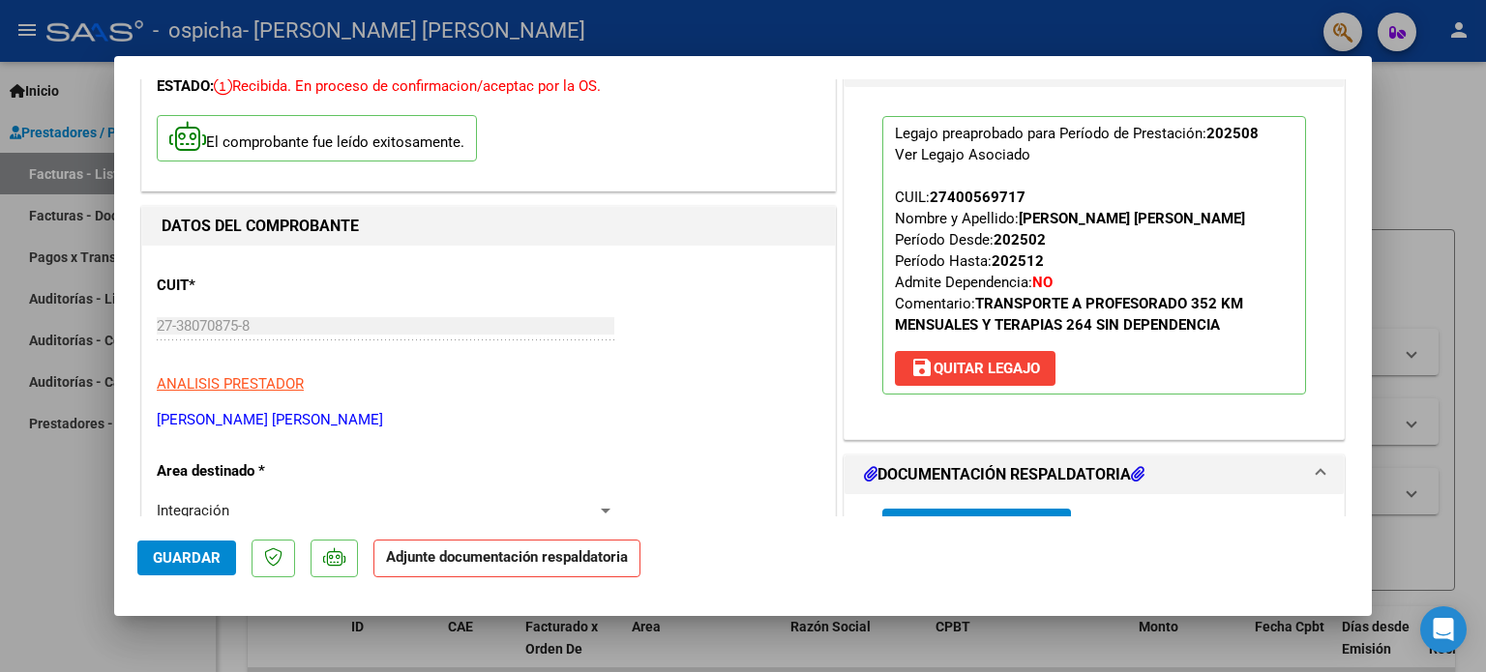
scroll to position [290, 0]
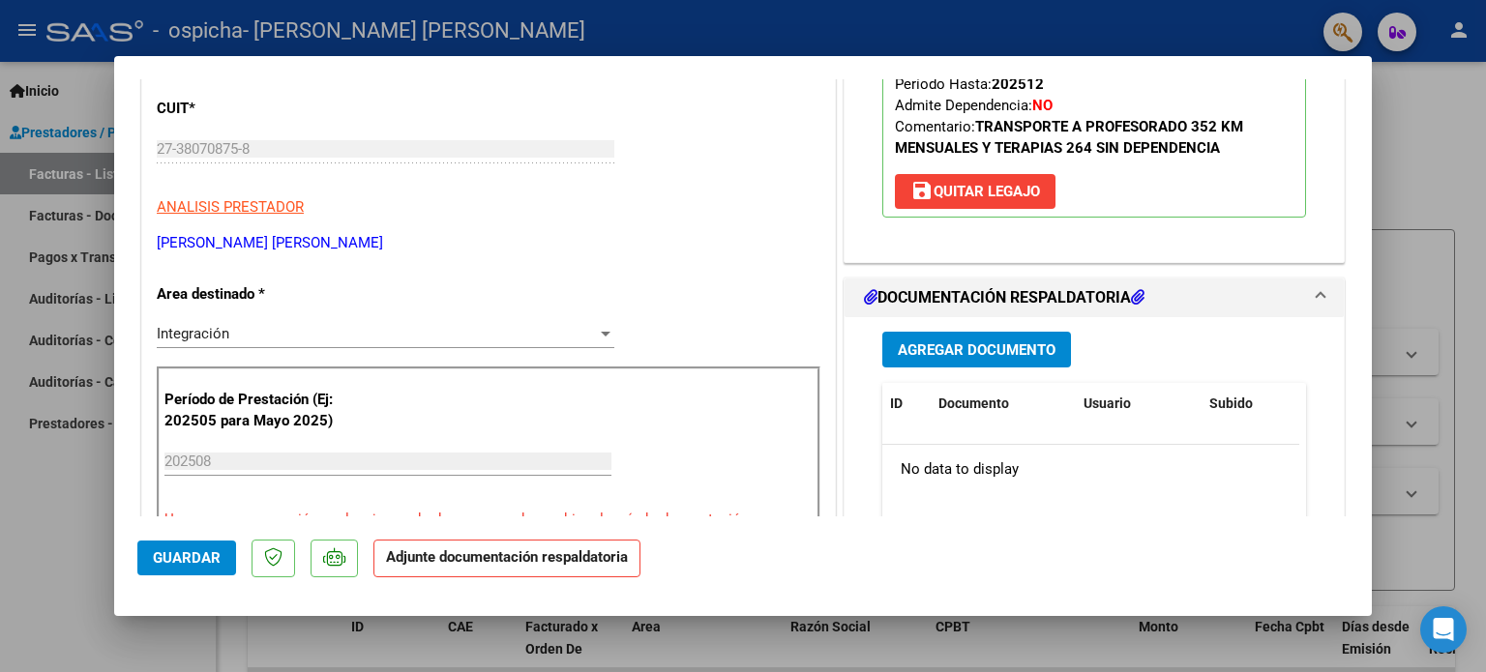
click at [1015, 343] on span "Agregar Documento" at bounding box center [977, 349] width 158 height 17
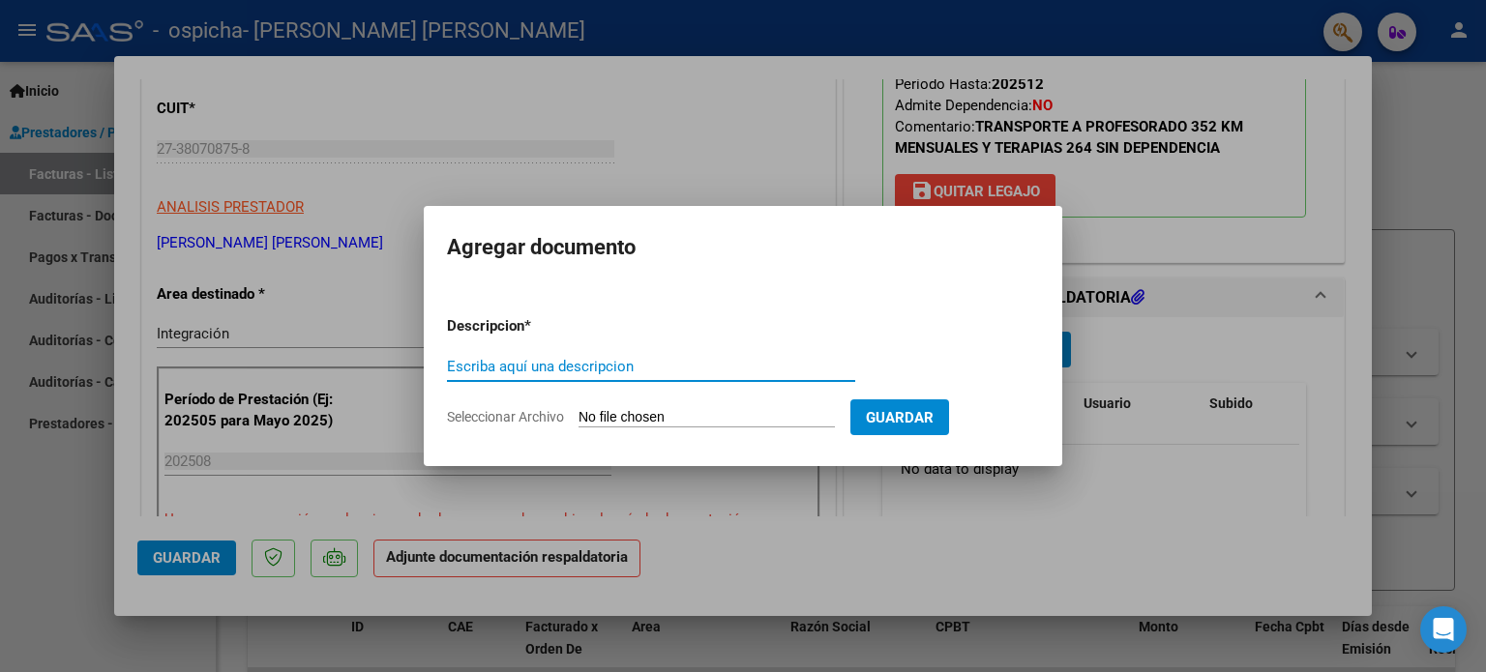
type input "A"
type input "FACTURACION"
click at [654, 427] on input "Seleccionar Archivo" at bounding box center [706, 418] width 256 height 18
type input "C:\fakepath\27380708758_006_00002_00000656.pdf"
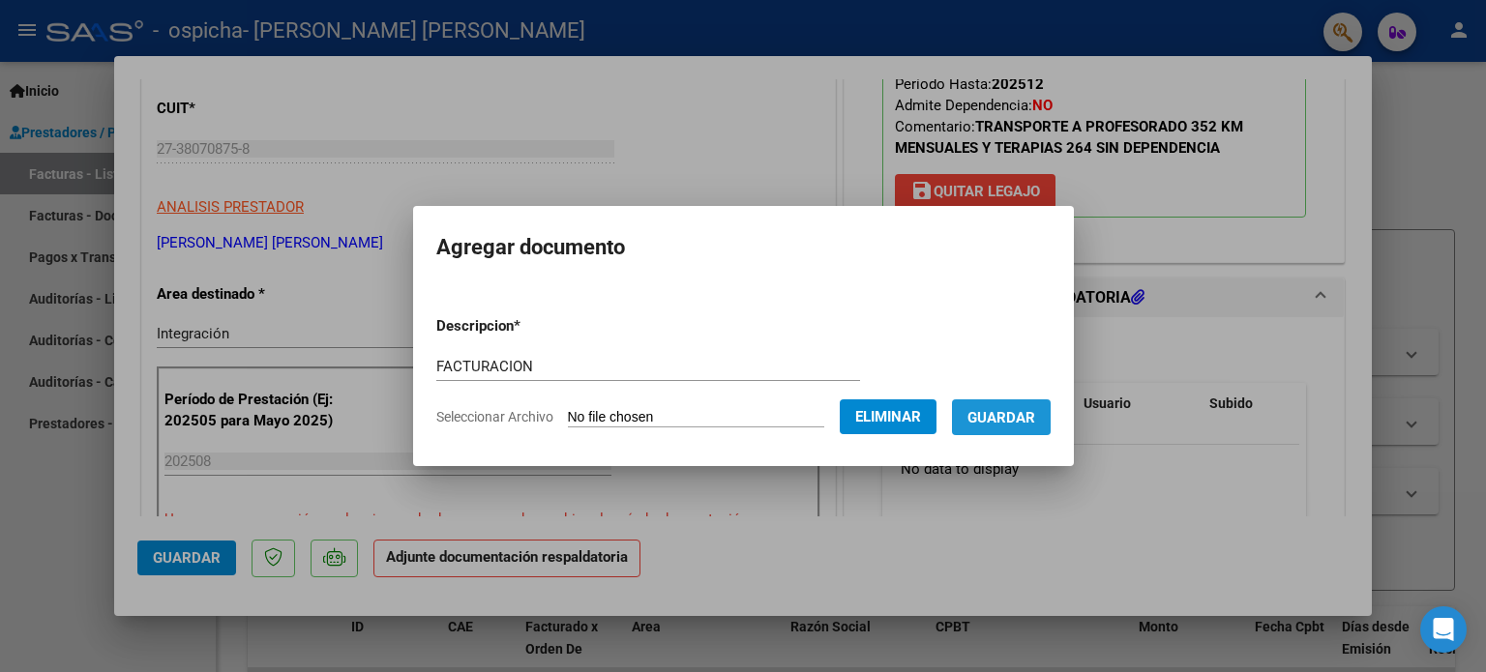
click at [1016, 414] on span "Guardar" at bounding box center [1001, 417] width 68 height 17
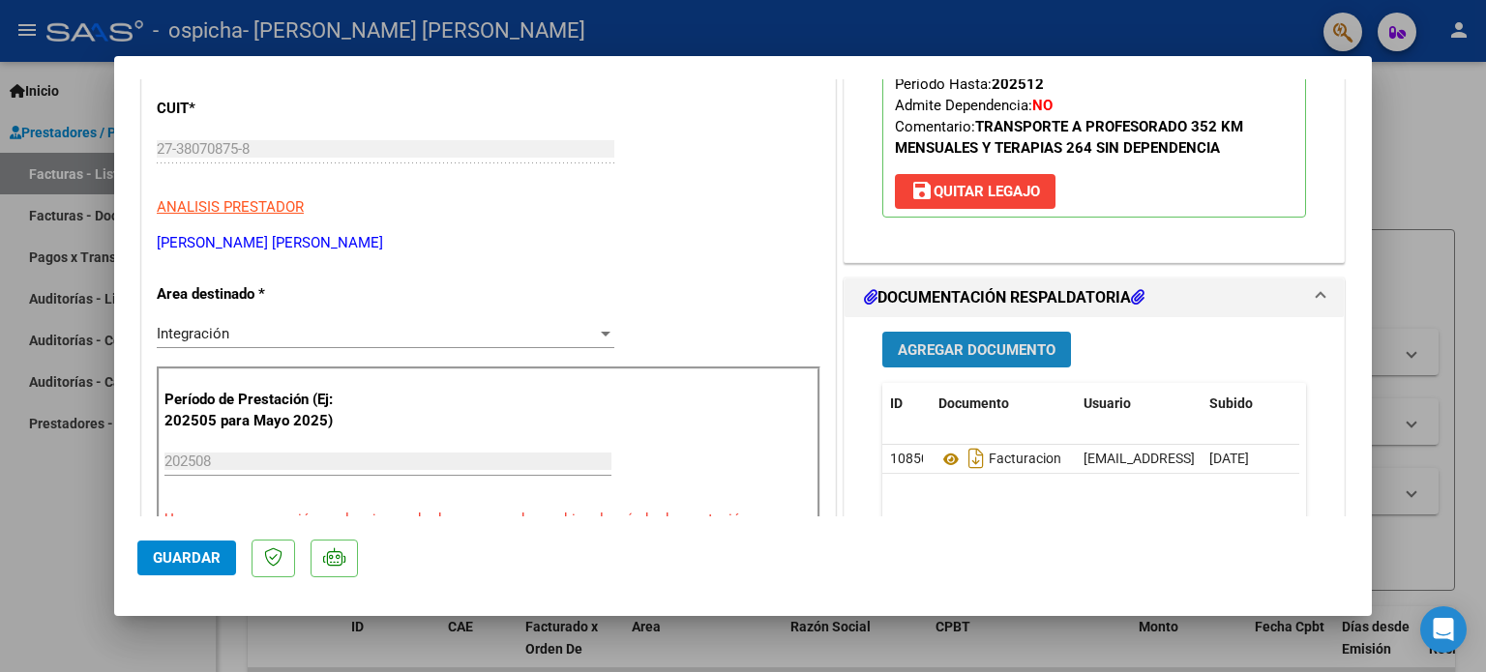
click at [944, 335] on button "Agregar Documento" at bounding box center [976, 350] width 189 height 36
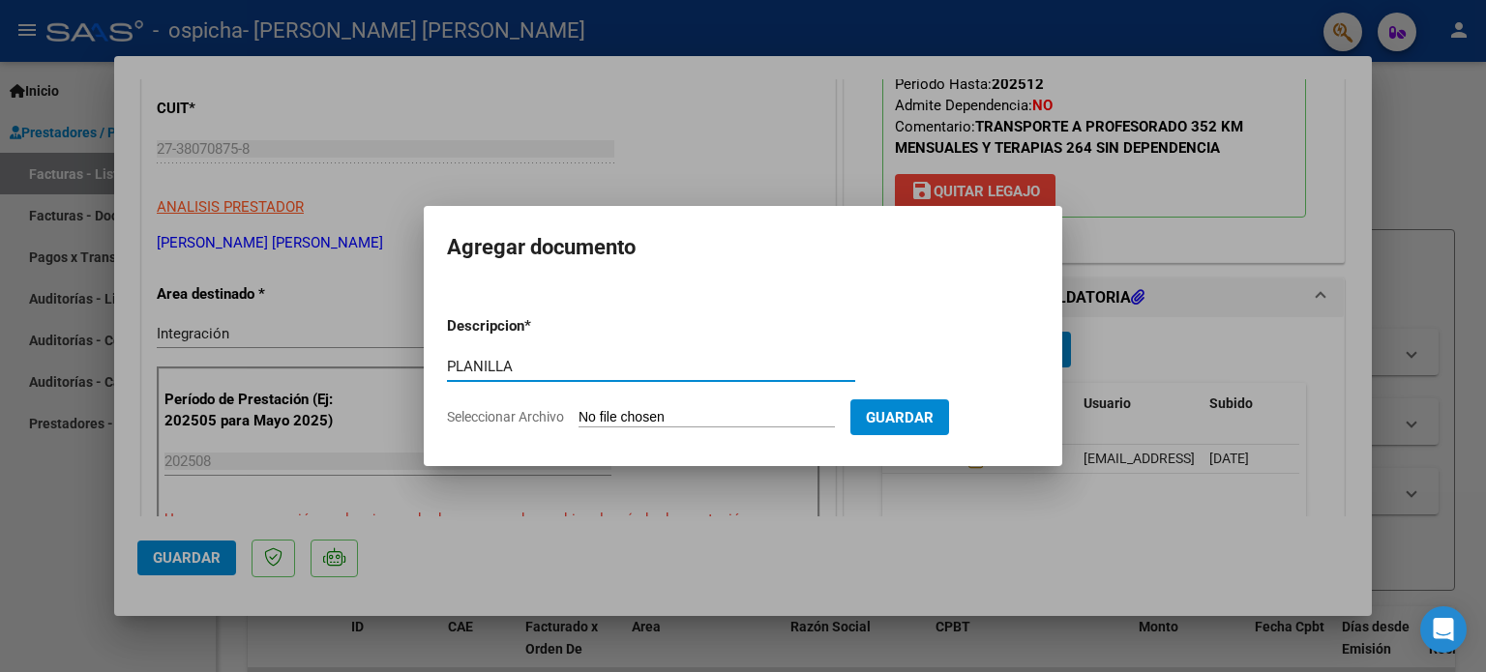
type input "PLANILLA"
click at [703, 406] on form "Descripcion * PLANILLA Escriba aquí una descripcion Seleccionar Archivo Guardar" at bounding box center [743, 371] width 592 height 141
click at [649, 416] on input "Seleccionar Archivo" at bounding box center [706, 418] width 256 height 18
type input "C:\fakepath\ESCUELA [PERSON_NAME].pdf"
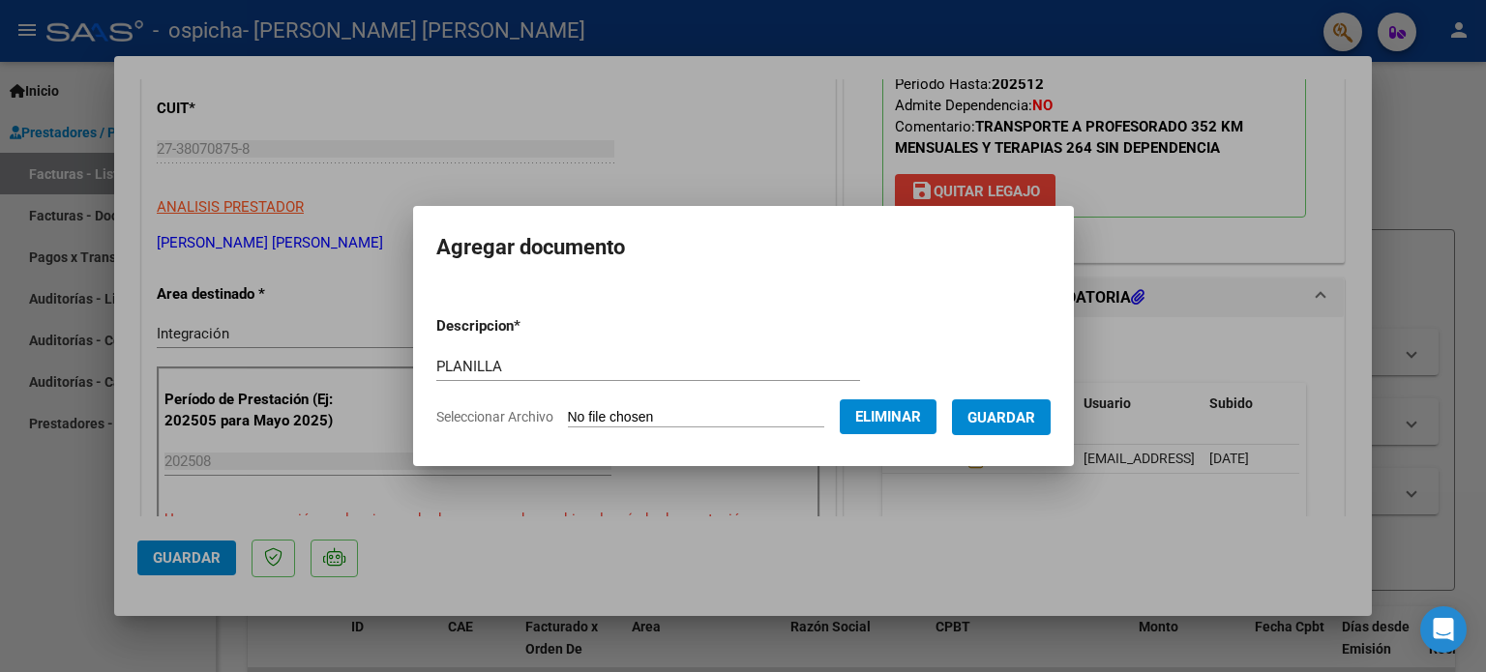
click at [1014, 403] on button "Guardar" at bounding box center [1001, 417] width 99 height 36
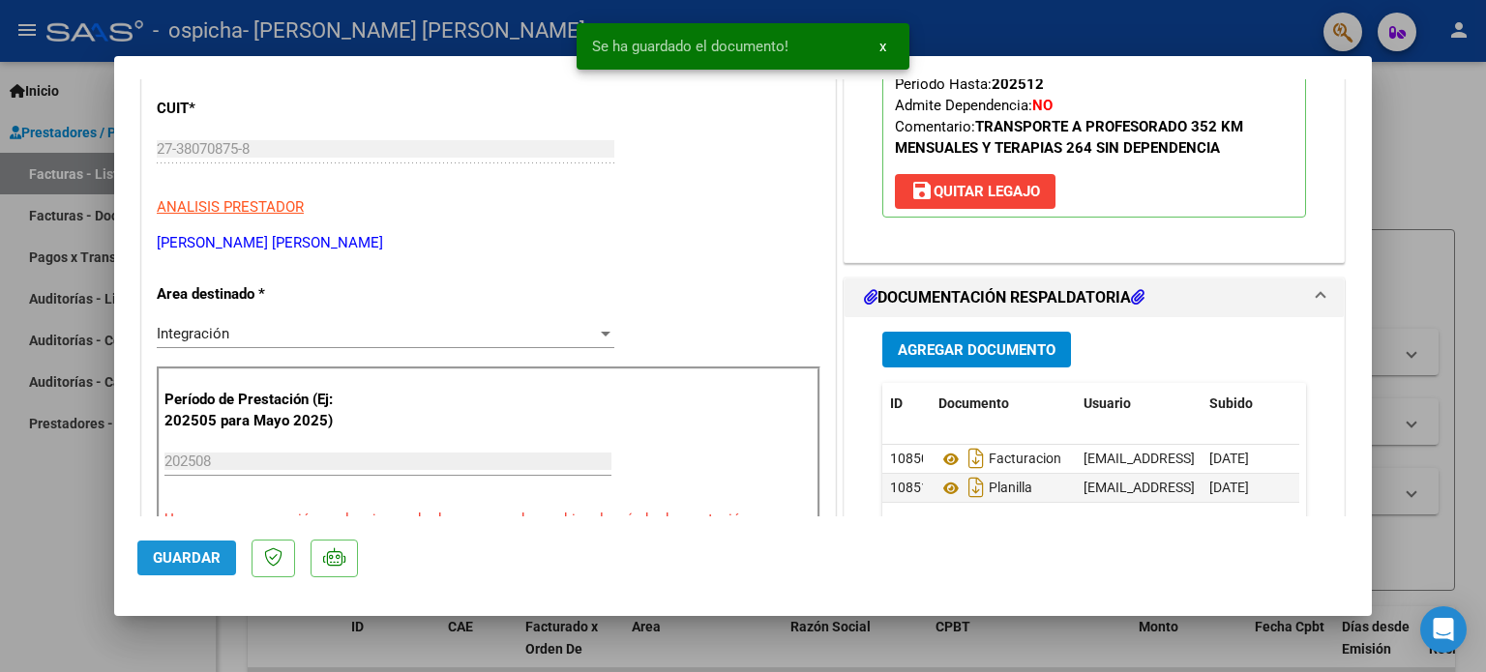
click at [207, 560] on span "Guardar" at bounding box center [187, 557] width 68 height 17
